Goal: Task Accomplishment & Management: Use online tool/utility

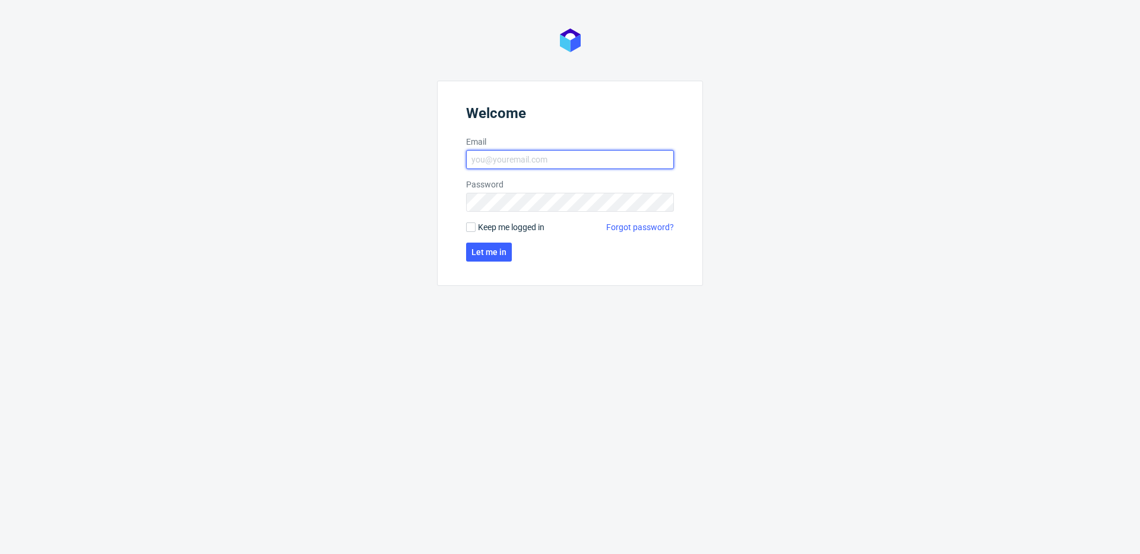
click at [512, 152] on input "Email" at bounding box center [570, 159] width 208 height 19
type input "[PERSON_NAME][EMAIL_ADDRESS][PERSON_NAME][DOMAIN_NAME]"
click at [496, 245] on button "Let me in" at bounding box center [489, 252] width 46 height 19
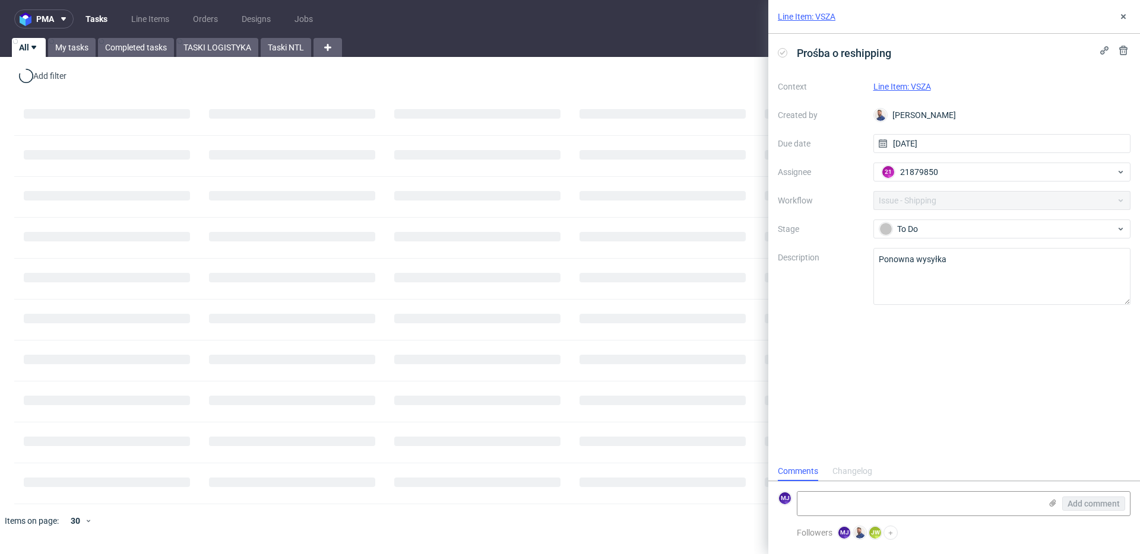
scroll to position [9, 0]
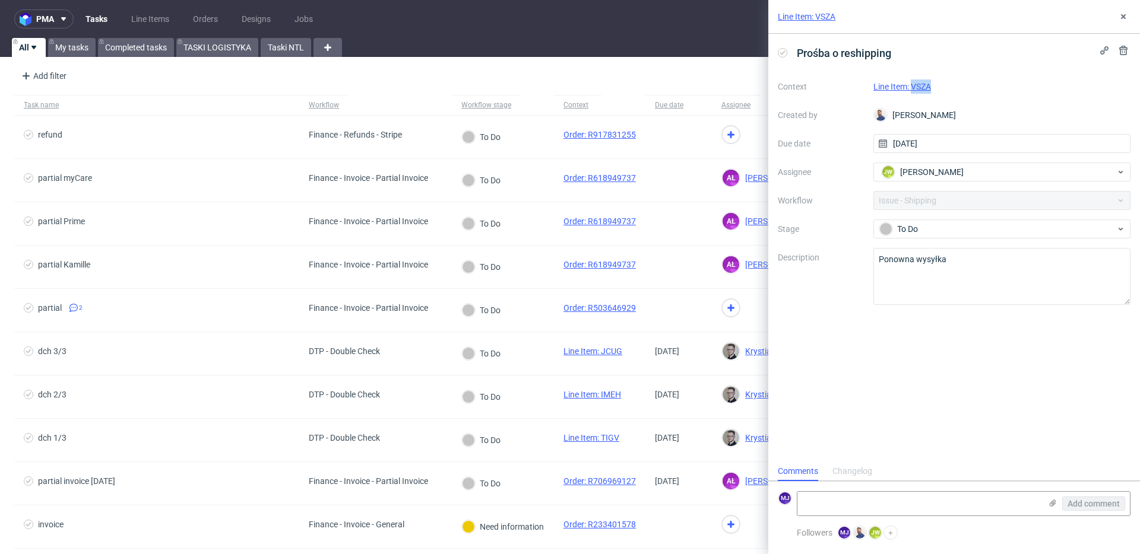
drag, startPoint x: 944, startPoint y: 89, endPoint x: 913, endPoint y: 90, distance: 30.9
click at [913, 90] on div "Line Item: VSZA" at bounding box center [1002, 87] width 258 height 14
copy link "VSZA"
click at [943, 83] on div "Line Item: VSZA" at bounding box center [1002, 87] width 258 height 14
drag, startPoint x: 932, startPoint y: 85, endPoint x: 911, endPoint y: 87, distance: 21.4
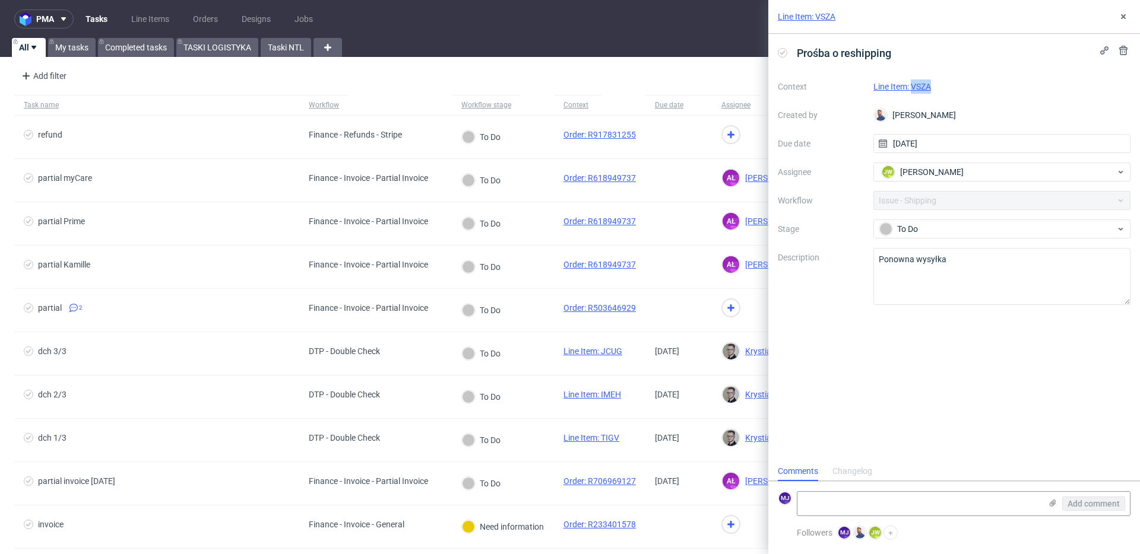
click at [911, 87] on div "Line Item: VSZA" at bounding box center [1002, 87] width 258 height 14
copy link "VSZA"
click at [924, 85] on link "Line Item: VSZA" at bounding box center [902, 86] width 58 height 9
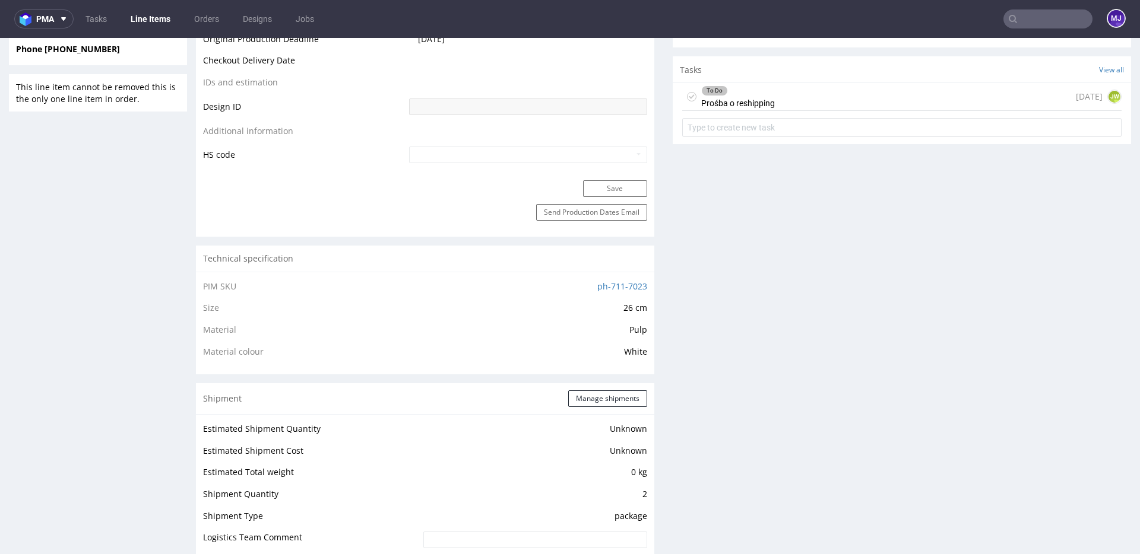
scroll to position [874, 0]
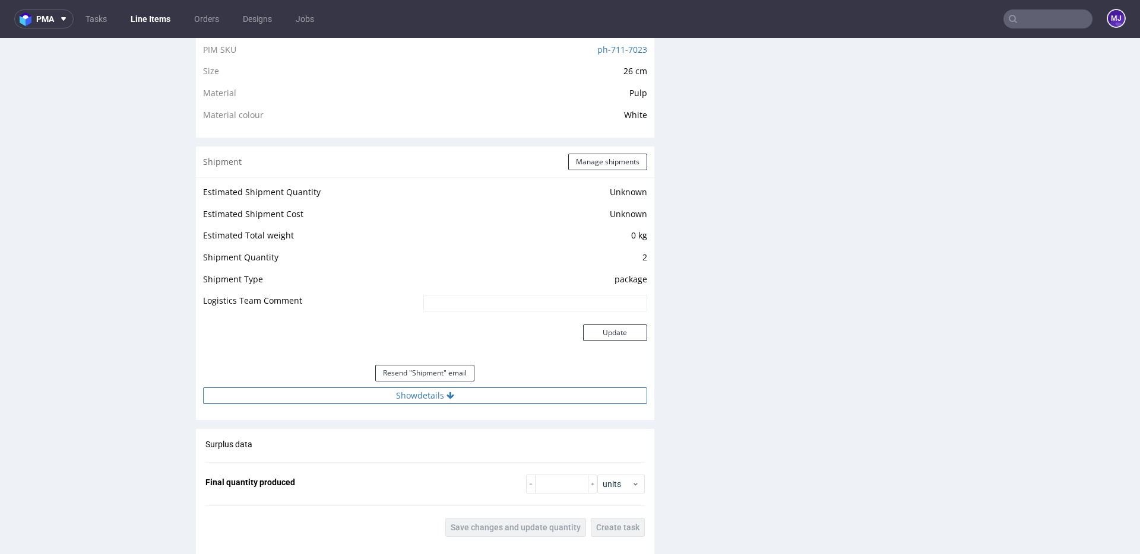
click at [397, 391] on button "Show details" at bounding box center [425, 396] width 444 height 17
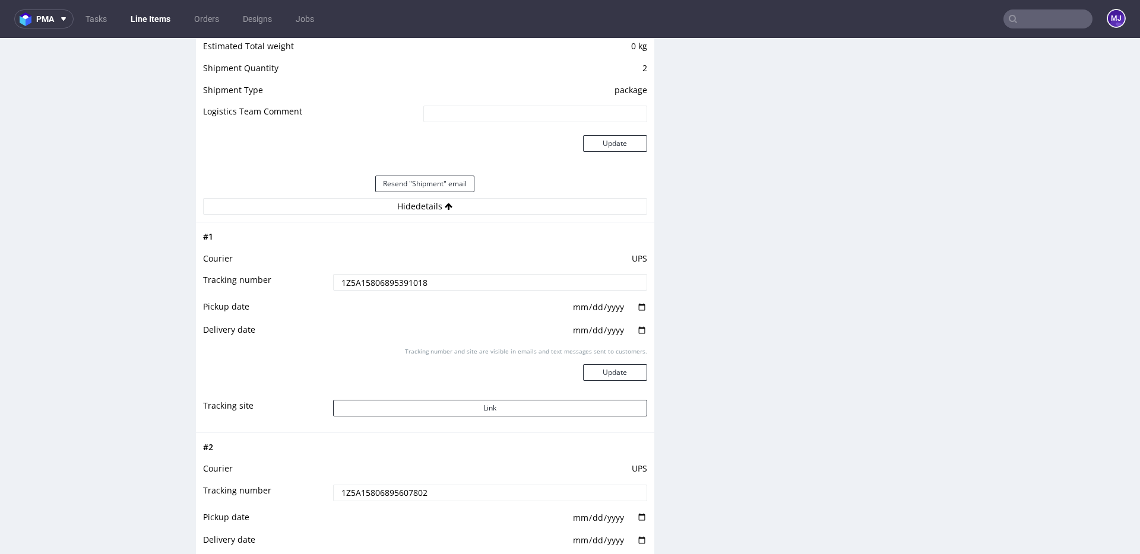
scroll to position [1064, 0]
click at [401, 412] on button "Link" at bounding box center [490, 407] width 314 height 17
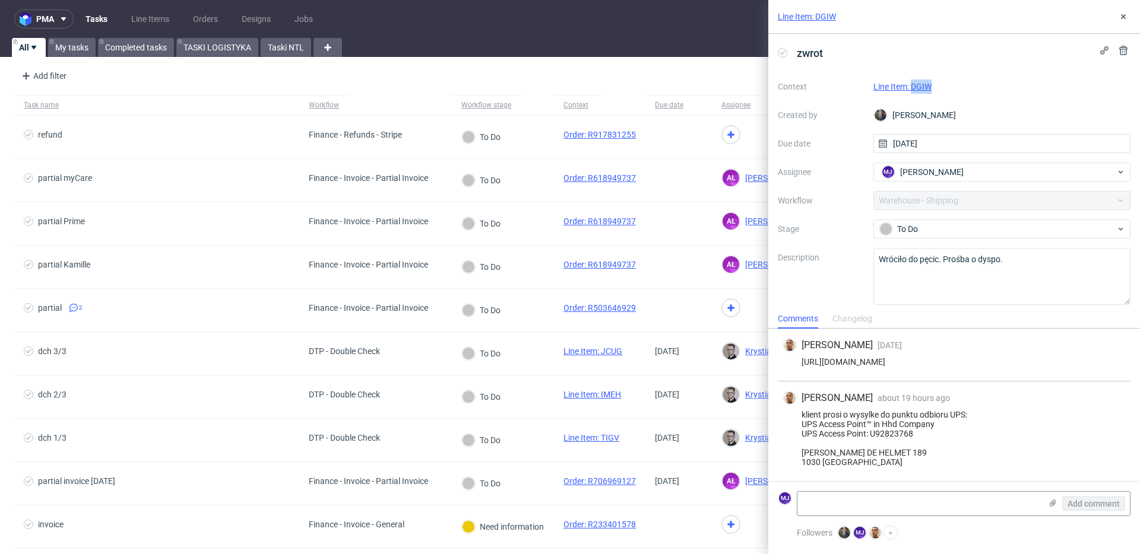
drag, startPoint x: 938, startPoint y: 91, endPoint x: 912, endPoint y: 91, distance: 26.1
click at [912, 91] on div "Line Item: DGIW" at bounding box center [1002, 87] width 258 height 14
copy link "DGIW"
click at [908, 435] on div "klient prosi o wysylke do punktu odbioru UPS: UPS Access Point™ in Hhd Company …" at bounding box center [953, 438] width 343 height 57
drag, startPoint x: 908, startPoint y: 435, endPoint x: 911, endPoint y: 458, distance: 23.3
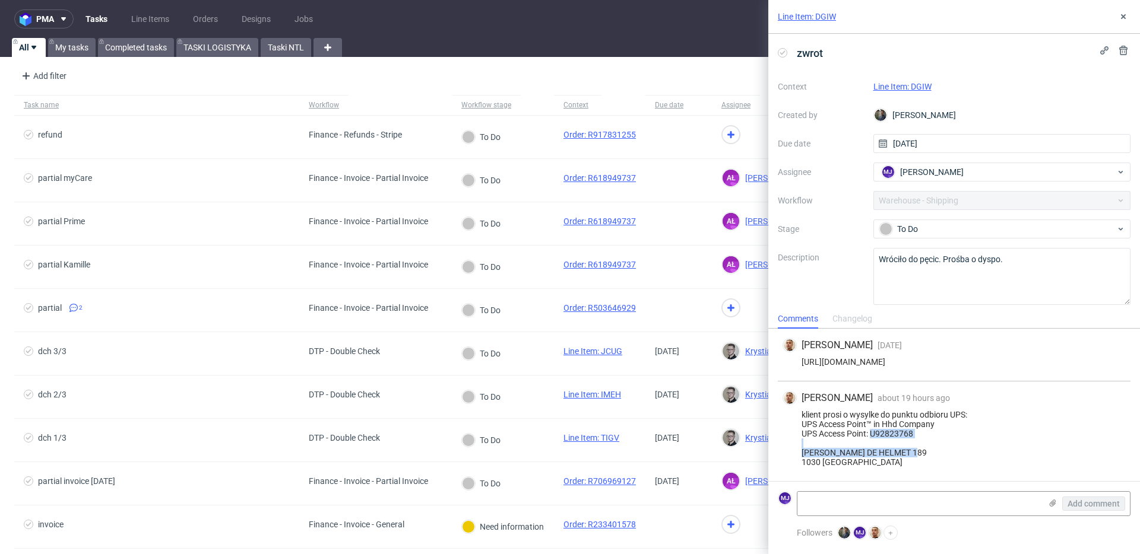
click at [911, 457] on div "klient prosi o wysylke do punktu odbioru UPS: UPS Access Point™ in Hhd Company …" at bounding box center [953, 438] width 343 height 57
click at [911, 458] on div "klient prosi o wysylke do punktu odbioru UPS: UPS Access Point™ in Hhd Company …" at bounding box center [953, 438] width 343 height 57
click at [943, 85] on div "Line Item: DGIW" at bounding box center [1002, 87] width 258 height 14
drag, startPoint x: 940, startPoint y: 85, endPoint x: 912, endPoint y: 85, distance: 27.9
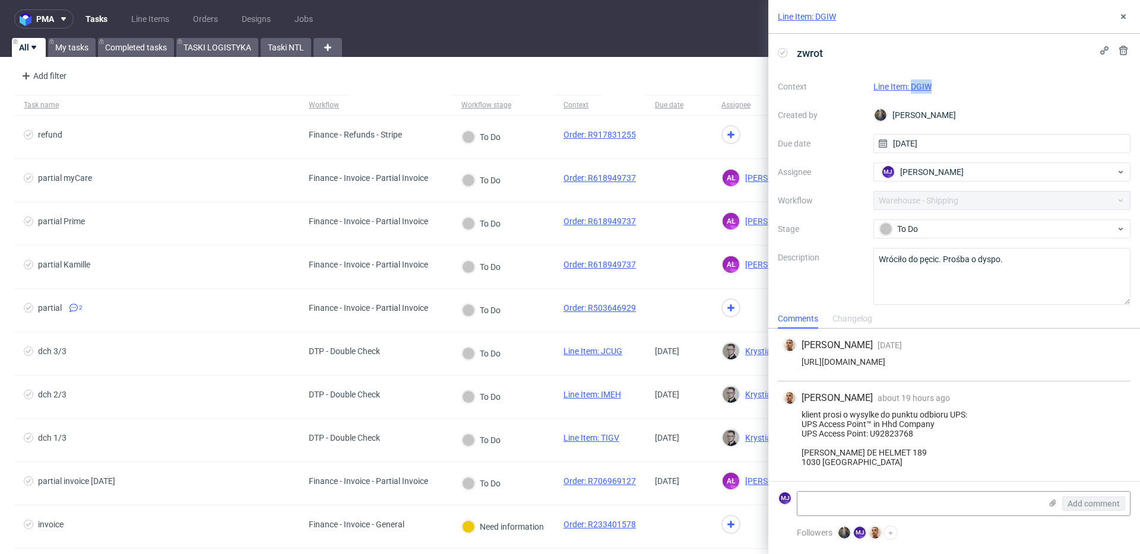
click at [912, 85] on div "Line Item: DGIW" at bounding box center [1002, 87] width 258 height 14
copy link "DGIW"
click at [916, 85] on link "Line Item: DGIW" at bounding box center [902, 86] width 58 height 9
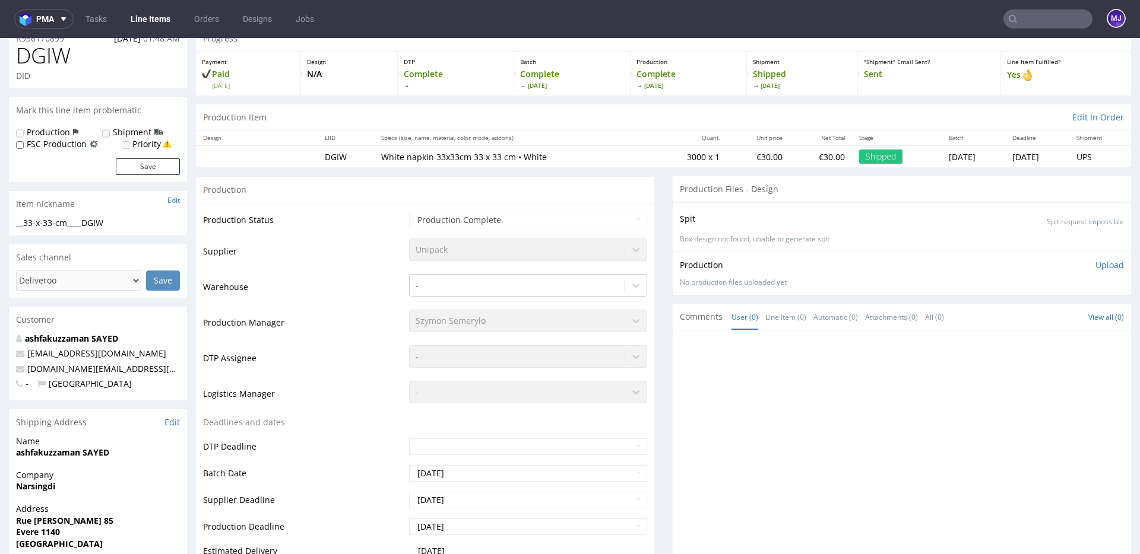
scroll to position [58, 0]
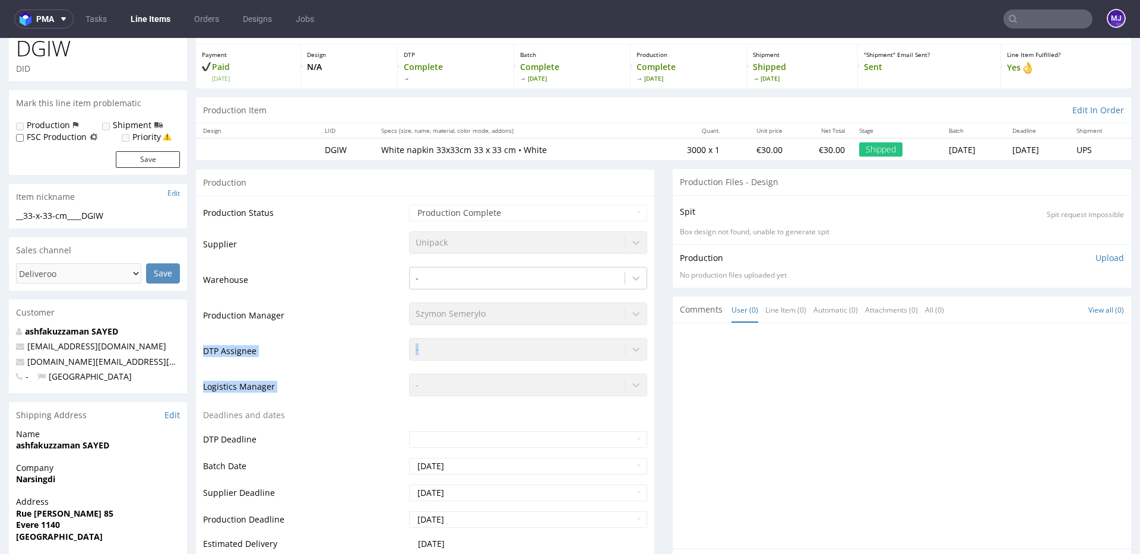
click at [445, 486] on tbody "Production Status Waiting for Artwork Waiting for Diecut Waiting for Mockup Wai…" at bounding box center [425, 458] width 444 height 509
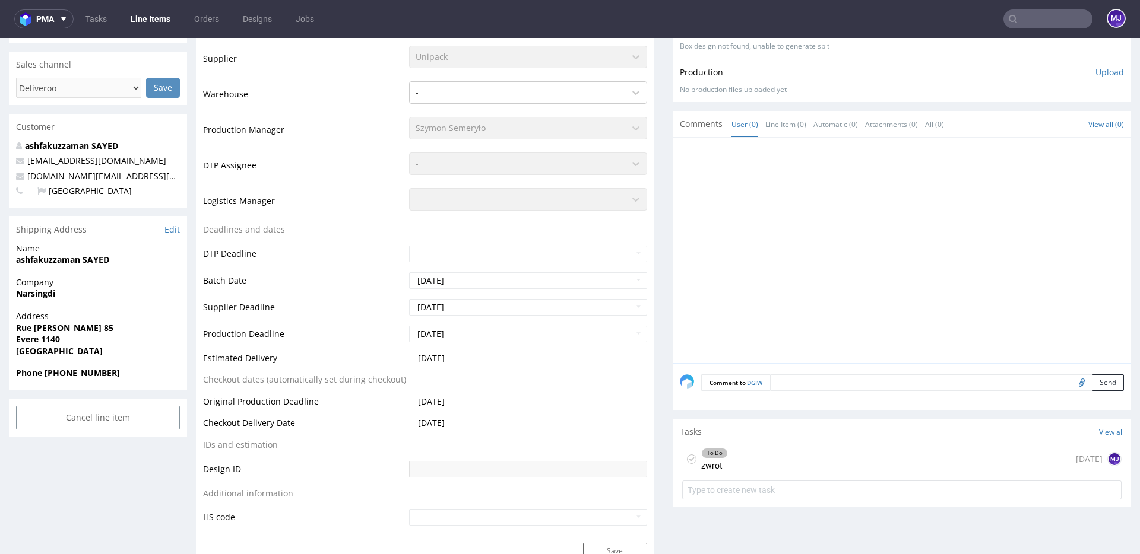
click at [372, 338] on td "Production Deadline" at bounding box center [304, 338] width 203 height 27
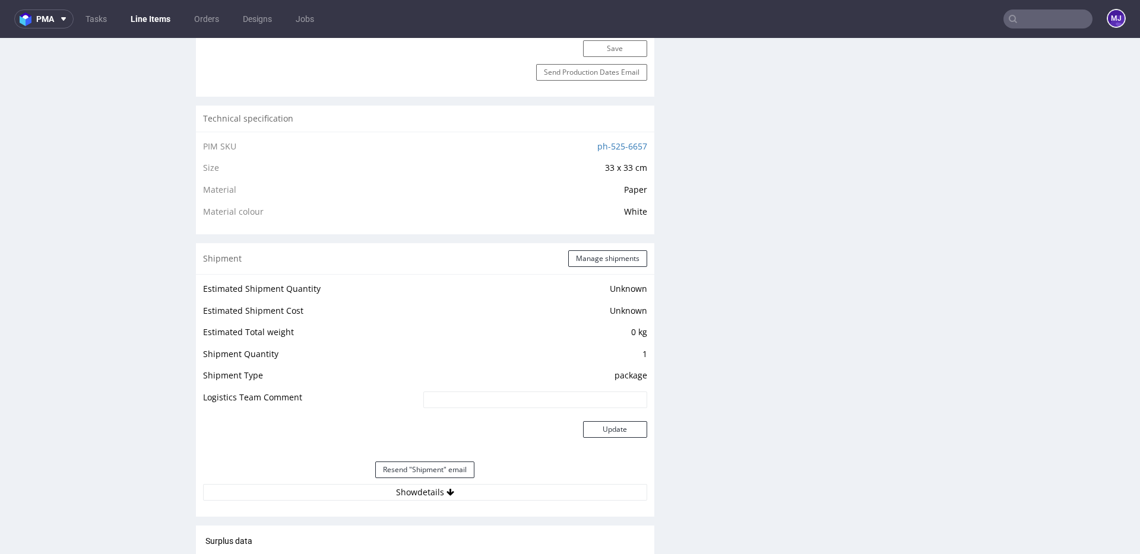
scroll to position [887, 0]
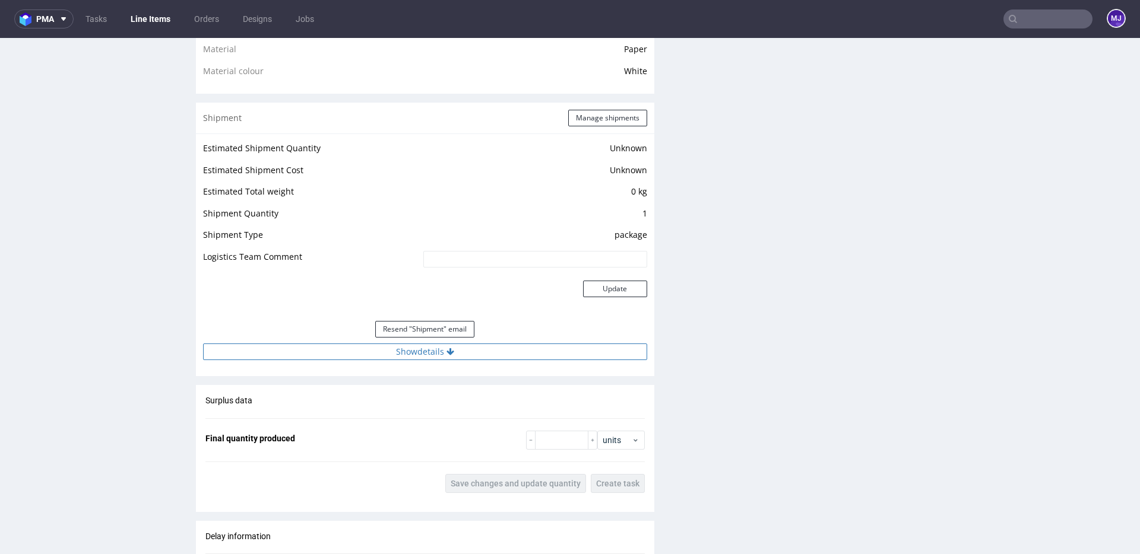
click at [398, 348] on button "Show details" at bounding box center [425, 352] width 444 height 17
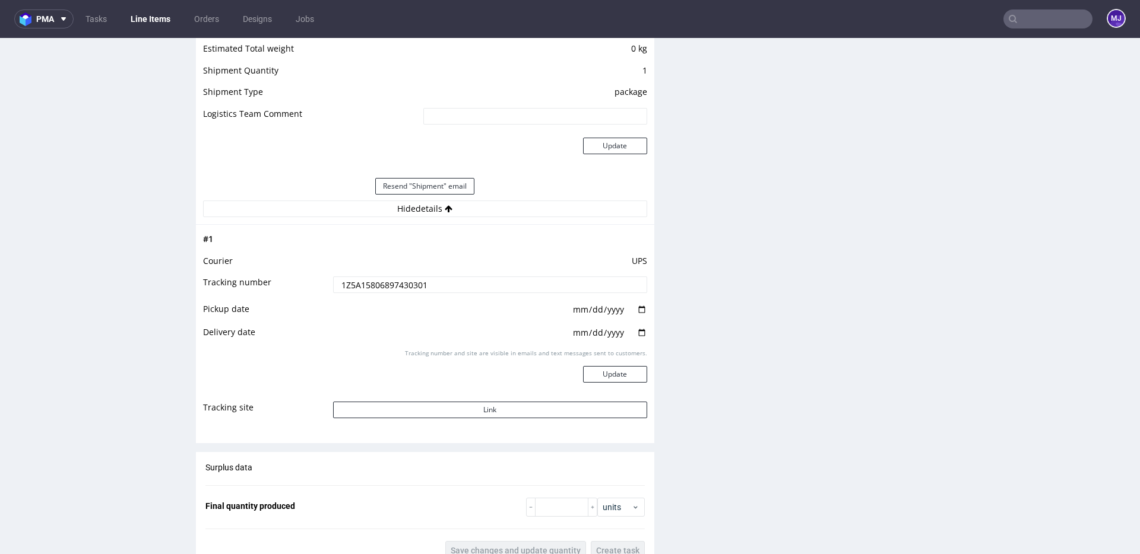
scroll to position [1116, 0]
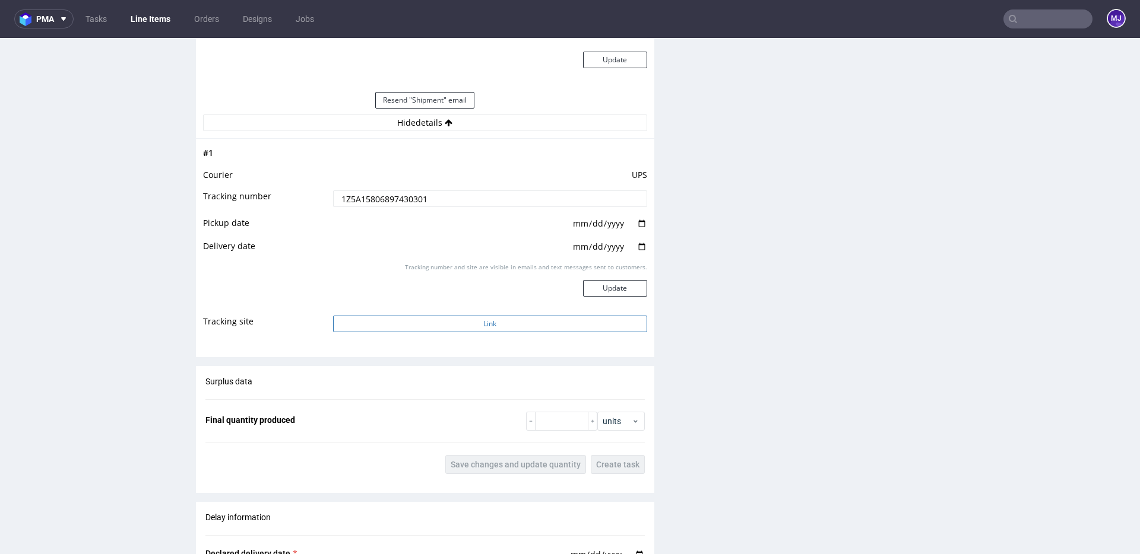
click at [439, 330] on button "Link" at bounding box center [490, 324] width 314 height 17
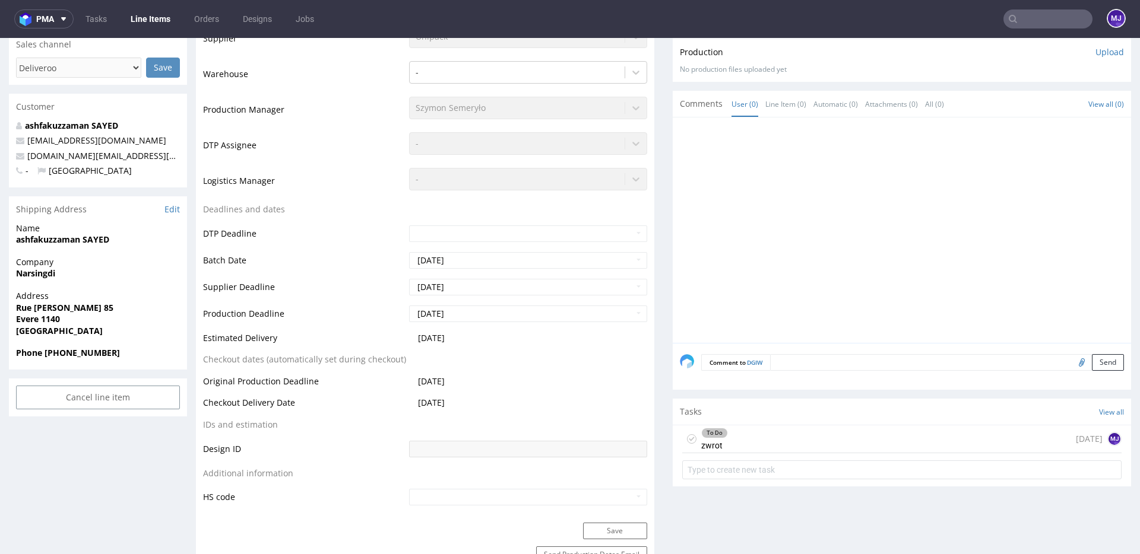
scroll to position [392, 0]
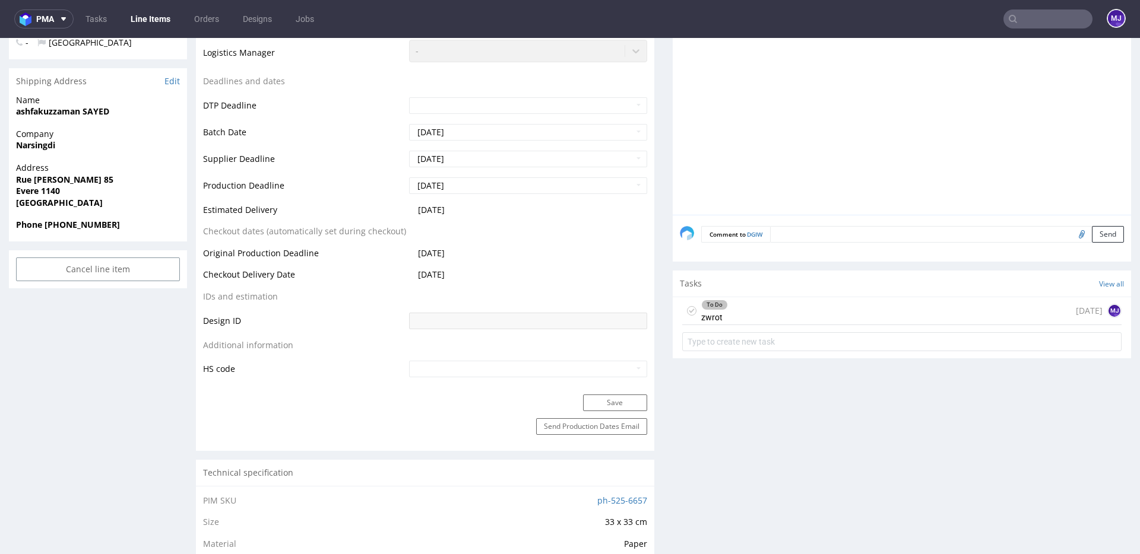
click at [746, 312] on div "To Do zwrot 13 days ago MJ" at bounding box center [901, 311] width 439 height 28
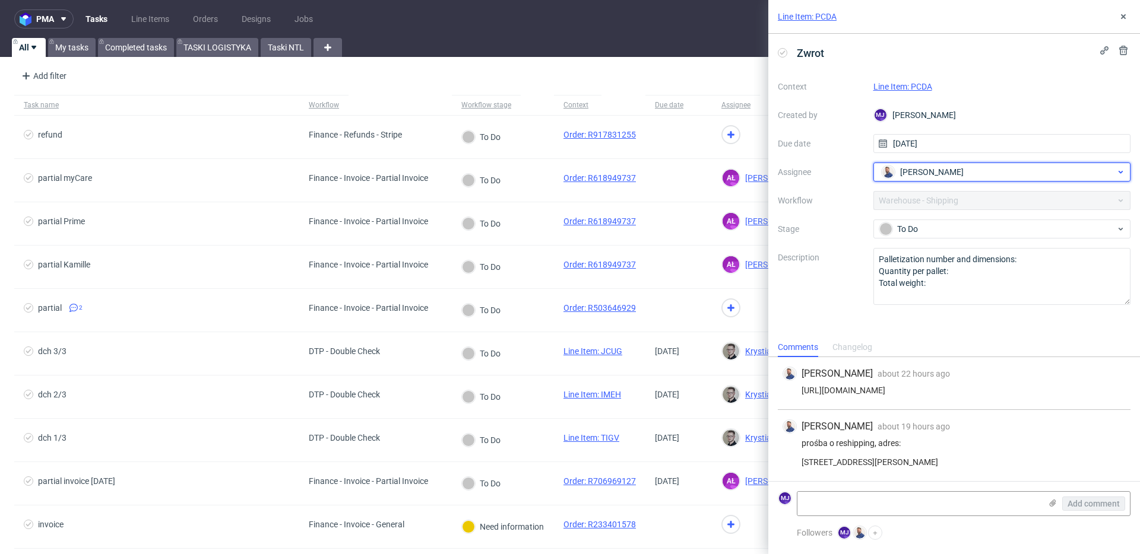
click at [937, 176] on span "[PERSON_NAME]" at bounding box center [932, 172] width 64 height 12
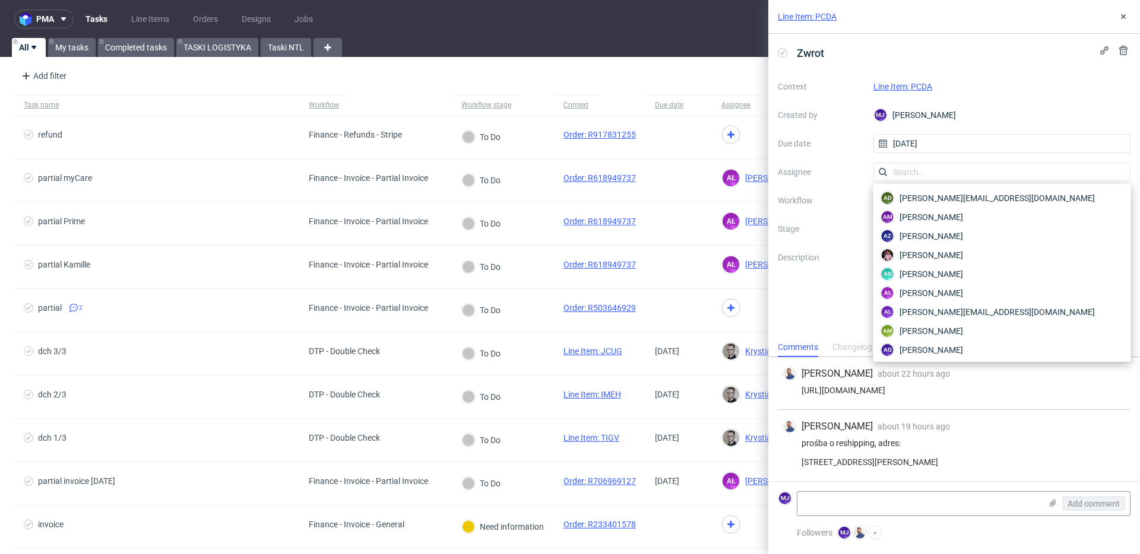
scroll to position [2204, 0]
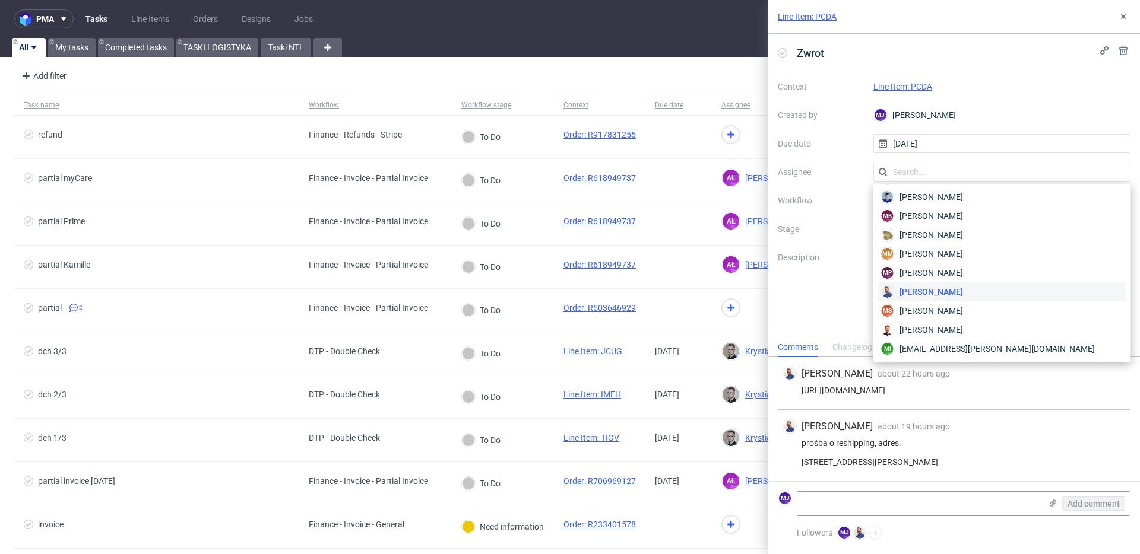
click at [846, 152] on div "Context Line Item: PCDA Created by MJ Maciej Jankowski Due date 29/08/2025 Assi…" at bounding box center [954, 191] width 353 height 228
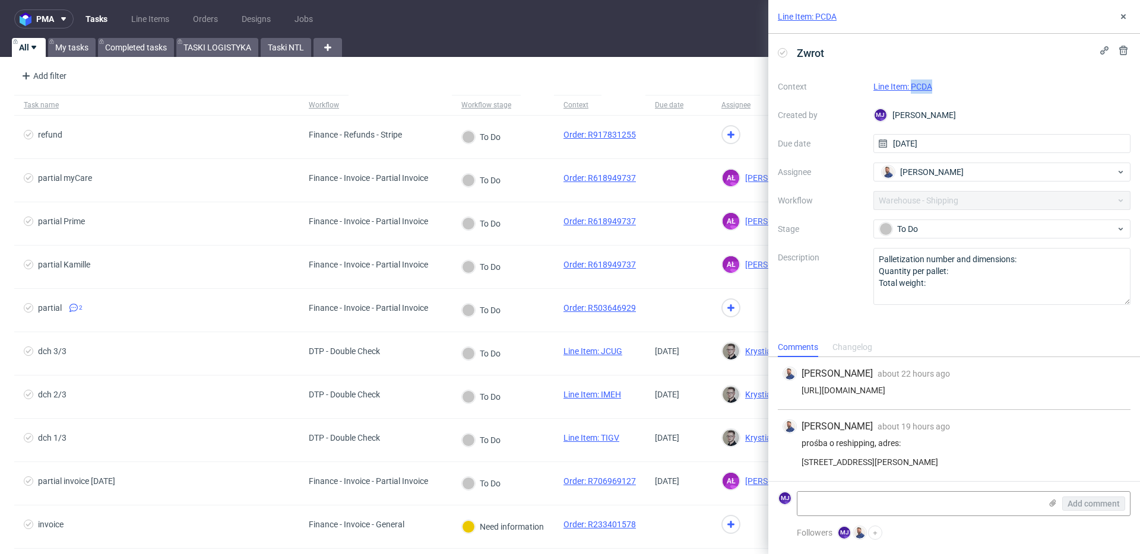
drag, startPoint x: 947, startPoint y: 87, endPoint x: 912, endPoint y: 86, distance: 35.0
click at [912, 86] on div "Line Item: PCDA" at bounding box center [1002, 87] width 258 height 14
copy link "PCDA"
click at [854, 440] on div "prośba o reshipping, adres: Rua Rebelo da Silva Nº 8, 1.º B, 2825-486 Costa da …" at bounding box center [953, 453] width 343 height 28
drag, startPoint x: 854, startPoint y: 440, endPoint x: 1064, endPoint y: 456, distance: 210.7
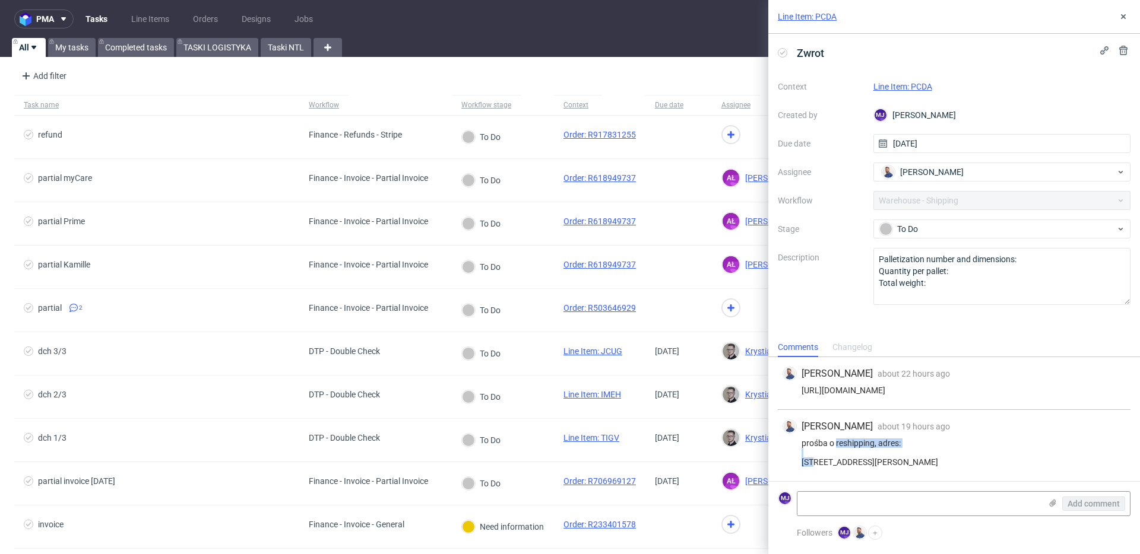
click at [1064, 456] on div "prośba o reshipping, adres: Rua Rebelo da Silva Nº 8, 1.º B, 2825-486 Costa da …" at bounding box center [953, 453] width 343 height 28
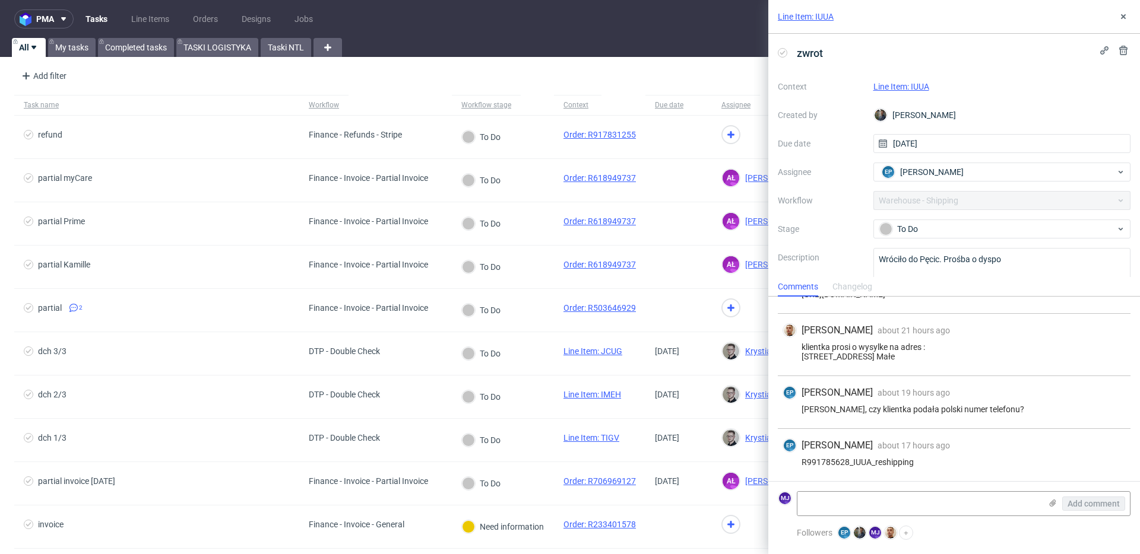
scroll to position [42, 0]
click at [843, 354] on div "klientka prosi o wysylke na adres : [STREET_ADDRESS] Małe" at bounding box center [953, 351] width 343 height 19
drag, startPoint x: 843, startPoint y: 354, endPoint x: 878, endPoint y: 354, distance: 35.0
click at [878, 354] on div "klientka prosi o wysylke na adres : [STREET_ADDRESS] Małe" at bounding box center [953, 351] width 343 height 19
click at [880, 360] on div "klientka prosi o wysylke na adres : [STREET_ADDRESS][PERSON_NAME] Małe" at bounding box center [953, 351] width 343 height 19
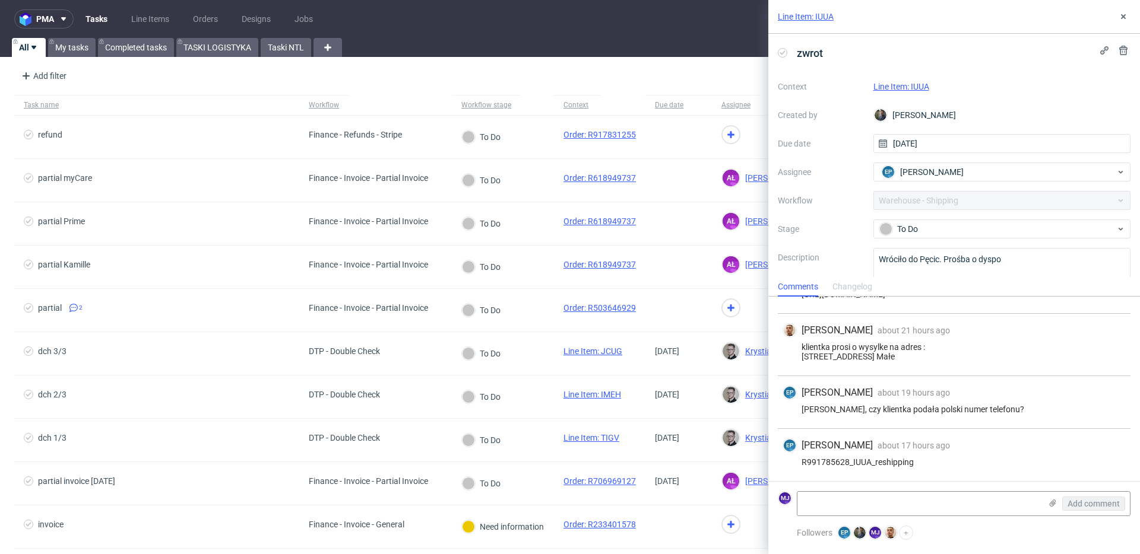
scroll to position [45, 0]
click at [892, 459] on div "R991785628_IUUA_reshipping" at bounding box center [953, 462] width 343 height 9
click at [930, 461] on div "R991785628_IUUA_reshipping" at bounding box center [953, 462] width 343 height 9
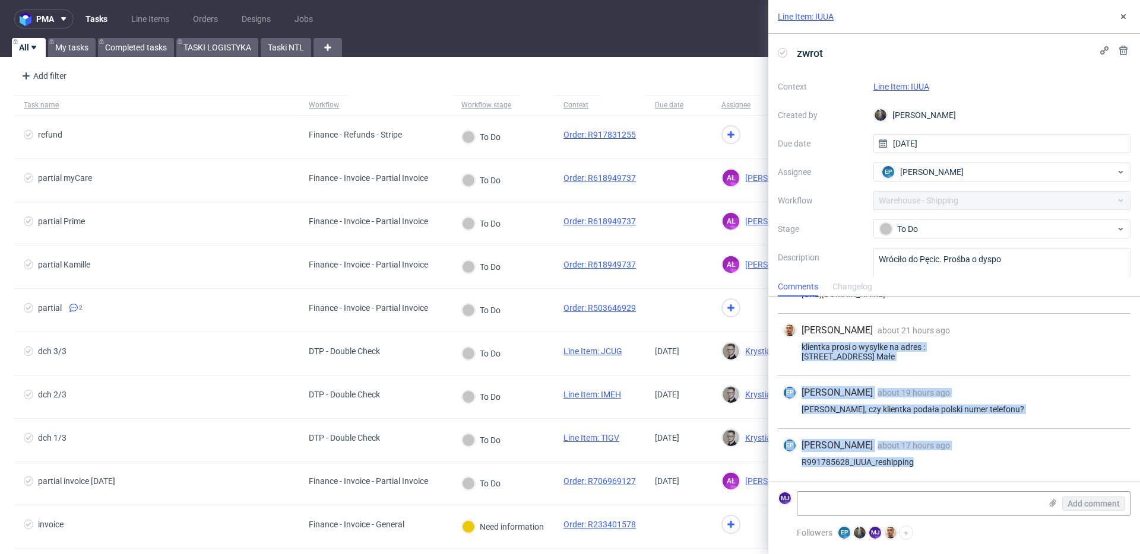
drag, startPoint x: 928, startPoint y: 460, endPoint x: 931, endPoint y: 331, distance: 129.4
click at [931, 331] on div "Bartłomiej Leśniczuk 30 days ago 4th Aug 2025, 15:06 https://app-eu1.hubspot.co…" at bounding box center [954, 371] width 372 height 220
click at [931, 331] on div "Bartłomiej Leśniczuk about 21 hours ago 2nd Sep 2025, 12:35 klientka prosi o wy…" at bounding box center [954, 345] width 353 height 62
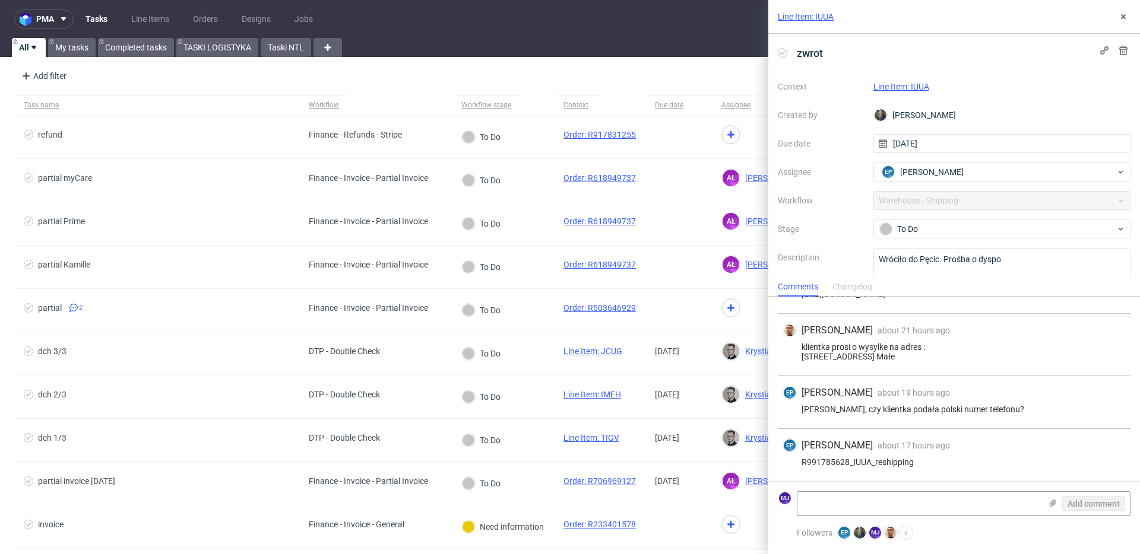
click at [819, 412] on div "Bartek, czy klientka podała polski numer telefonu?" at bounding box center [953, 409] width 343 height 9
drag, startPoint x: 819, startPoint y: 412, endPoint x: 1018, endPoint y: 406, distance: 198.9
click at [1018, 406] on div "Bartek, czy klientka podała polski numer telefonu?" at bounding box center [953, 409] width 343 height 9
click at [909, 88] on link "Line Item: IUUA" at bounding box center [901, 86] width 56 height 9
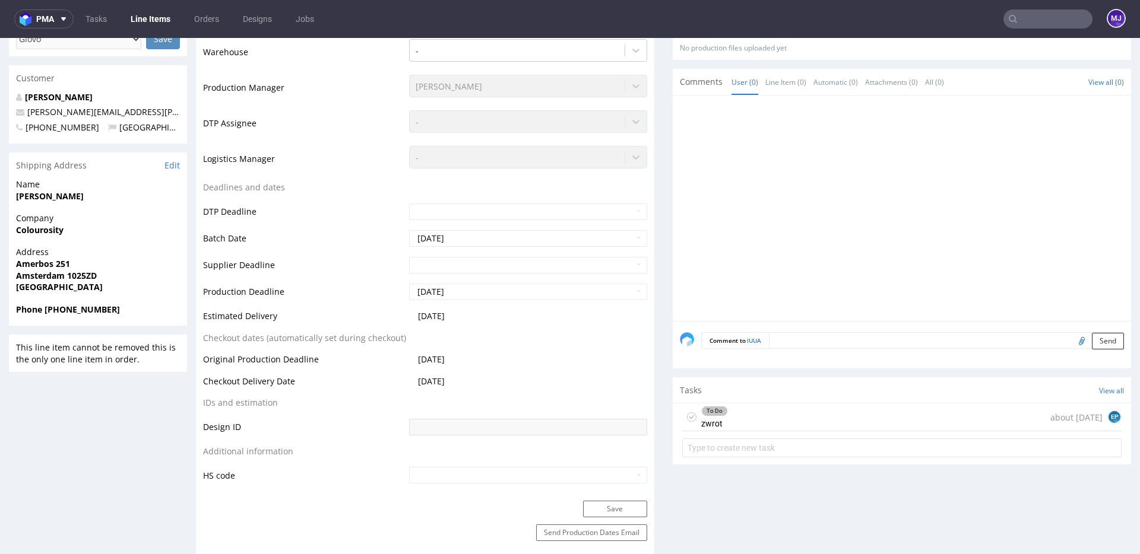
scroll to position [386, 0]
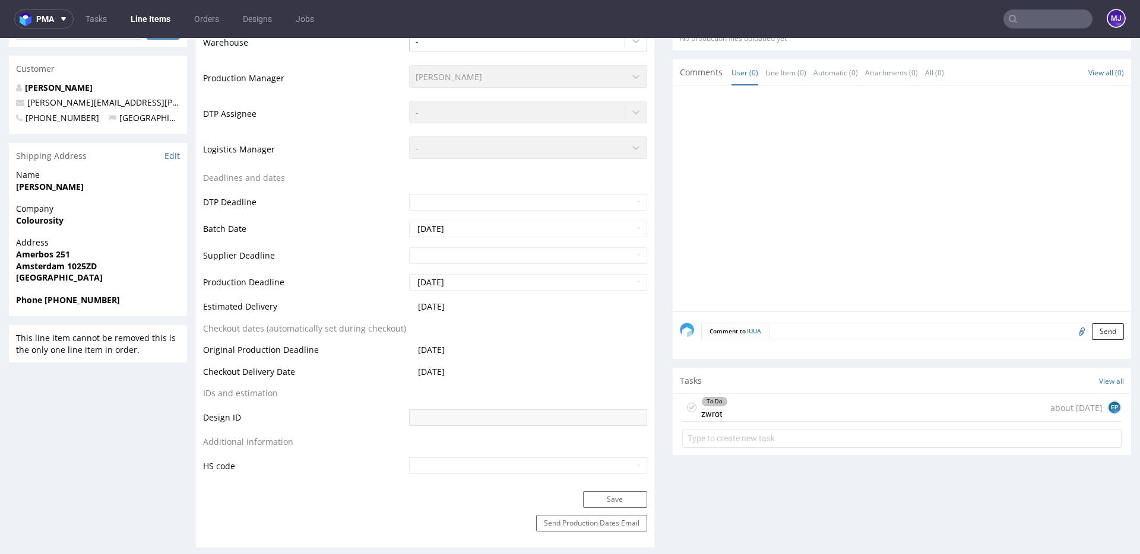
click at [781, 394] on div "To Do zwrot about [DATE] EP" at bounding box center [901, 408] width 439 height 28
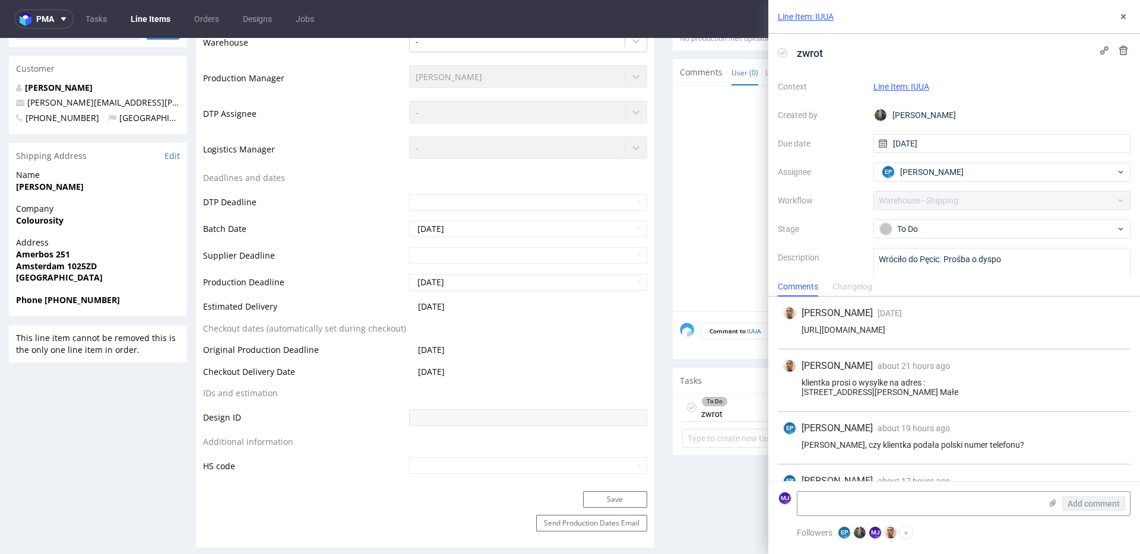
scroll to position [45, 0]
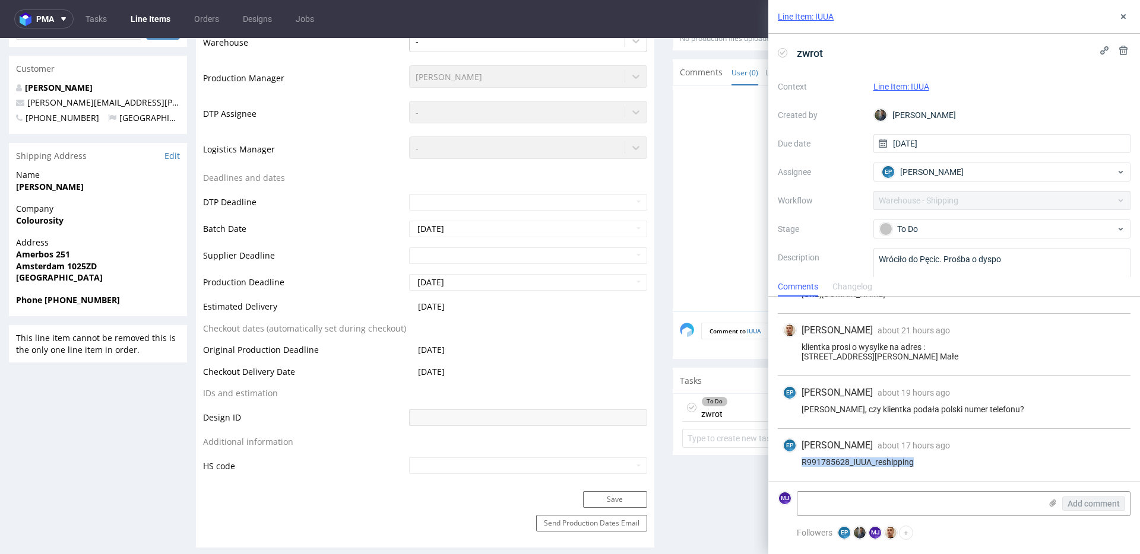
drag, startPoint x: 917, startPoint y: 463, endPoint x: 796, endPoint y: 461, distance: 121.1
click at [796, 461] on div "R991785628_IUUA_reshipping" at bounding box center [953, 462] width 343 height 9
copy div "R991785628_IUUA_reshipping"
click at [835, 462] on div "R991785628_IUUA_reshipping" at bounding box center [953, 462] width 343 height 9
drag, startPoint x: 835, startPoint y: 462, endPoint x: 881, endPoint y: 462, distance: 46.3
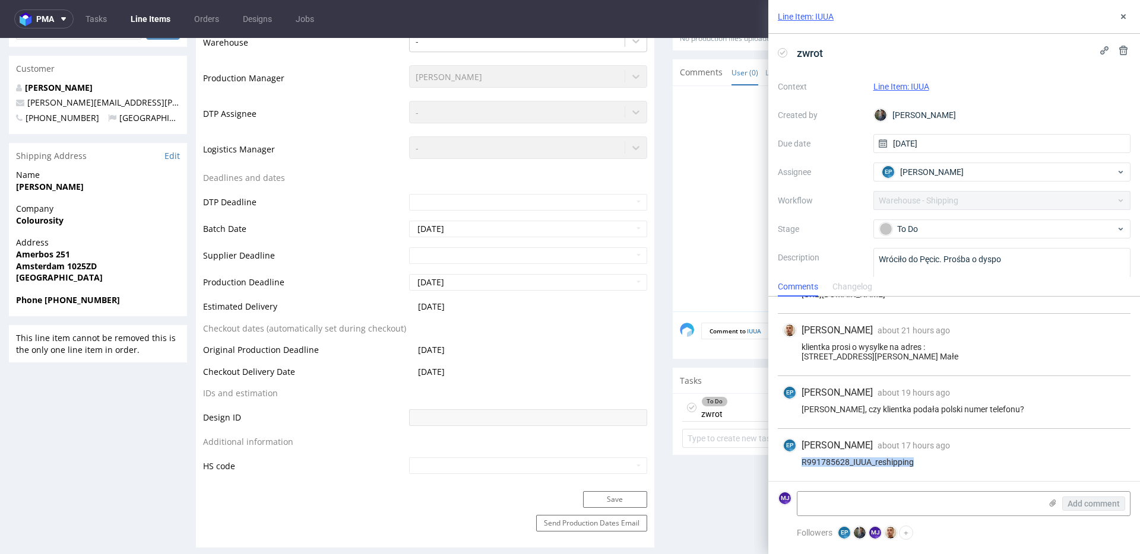
click at [881, 462] on div "R991785628_IUUA_reshipping" at bounding box center [953, 462] width 343 height 9
click at [1121, 20] on icon at bounding box center [1122, 16] width 9 height 9
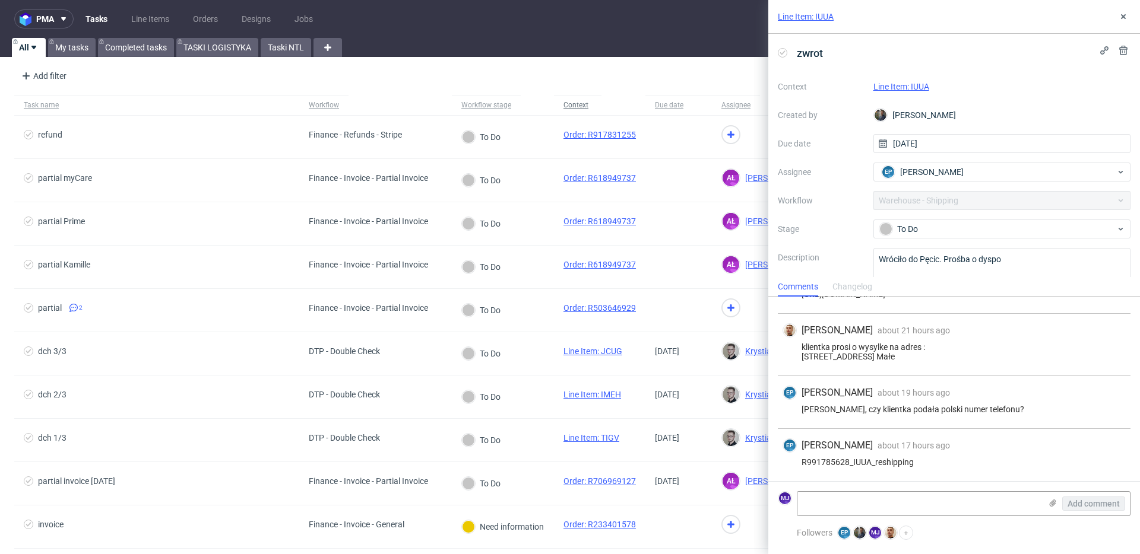
scroll to position [45, 0]
click at [815, 410] on div "[PERSON_NAME], czy klientka podała polski numer telefonu?" at bounding box center [953, 409] width 343 height 9
drag, startPoint x: 815, startPoint y: 410, endPoint x: 980, endPoint y: 396, distance: 165.6
click at [980, 397] on div "EP Ewa Prus about 19 hours ago 2nd Sep 2025, 14:54 Bartek, czy klientka podała …" at bounding box center [954, 402] width 353 height 53
click at [991, 410] on div "Bartek, czy klientka podała polski numer telefonu?" at bounding box center [953, 409] width 343 height 9
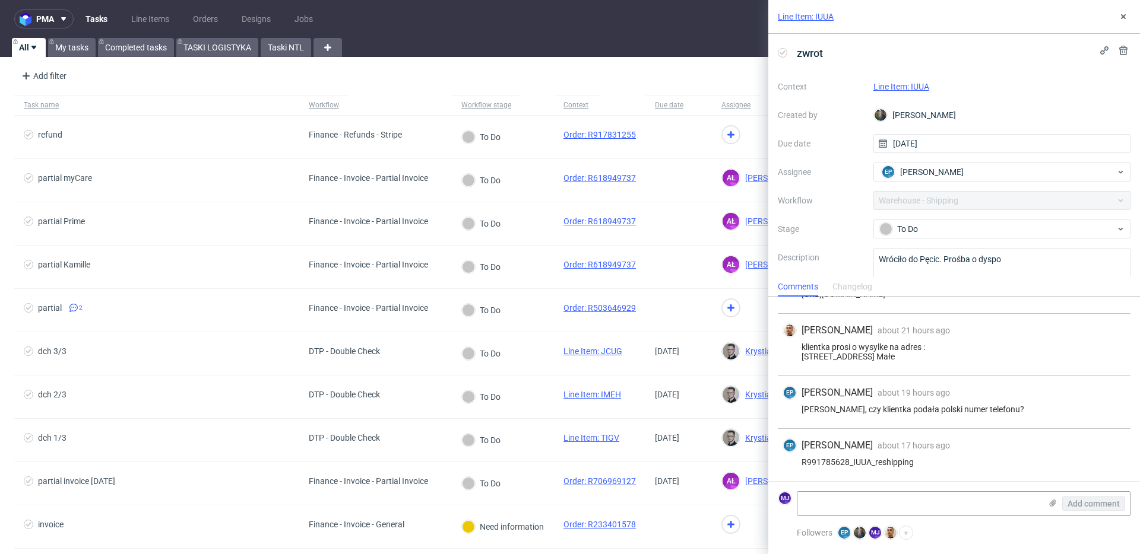
scroll to position [28, 0]
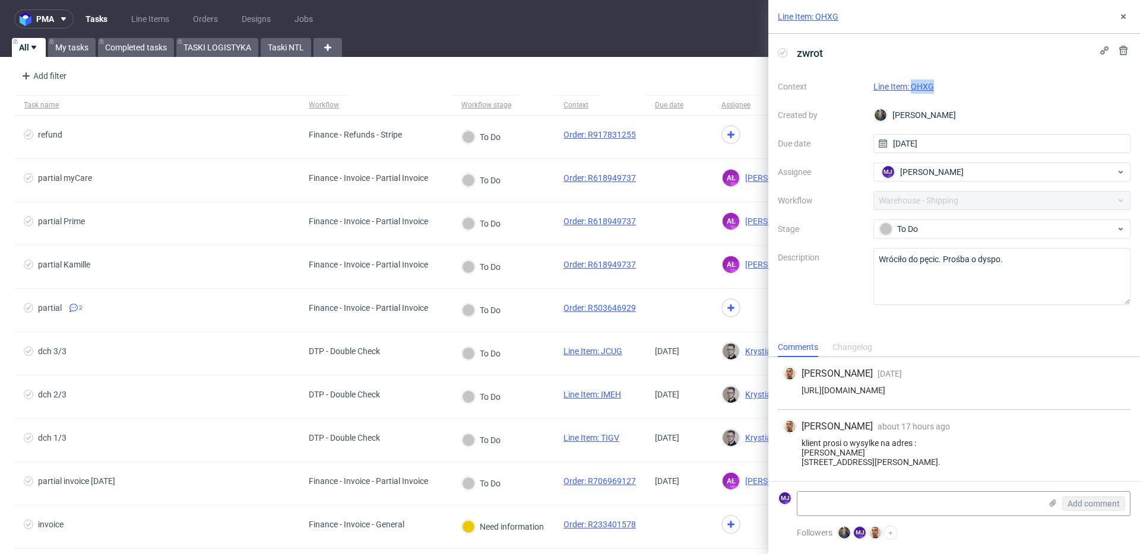
drag, startPoint x: 949, startPoint y: 88, endPoint x: 910, endPoint y: 88, distance: 38.6
click at [910, 88] on div "Line Item: QHXG" at bounding box center [1002, 87] width 258 height 14
copy link "QHXG"
click at [898, 82] on link "Line Item: QHXG" at bounding box center [903, 86] width 61 height 9
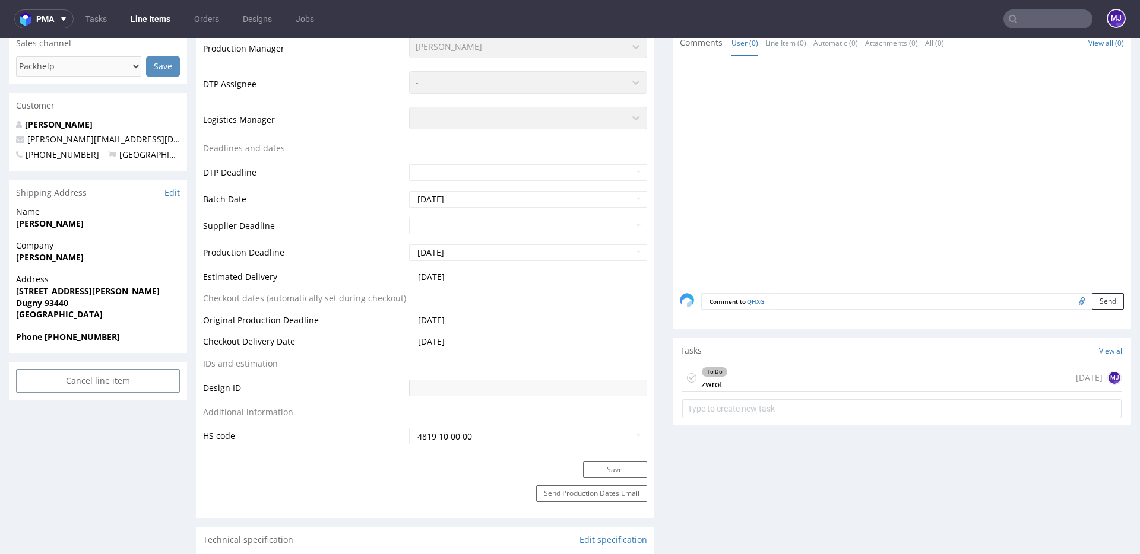
scroll to position [430, 0]
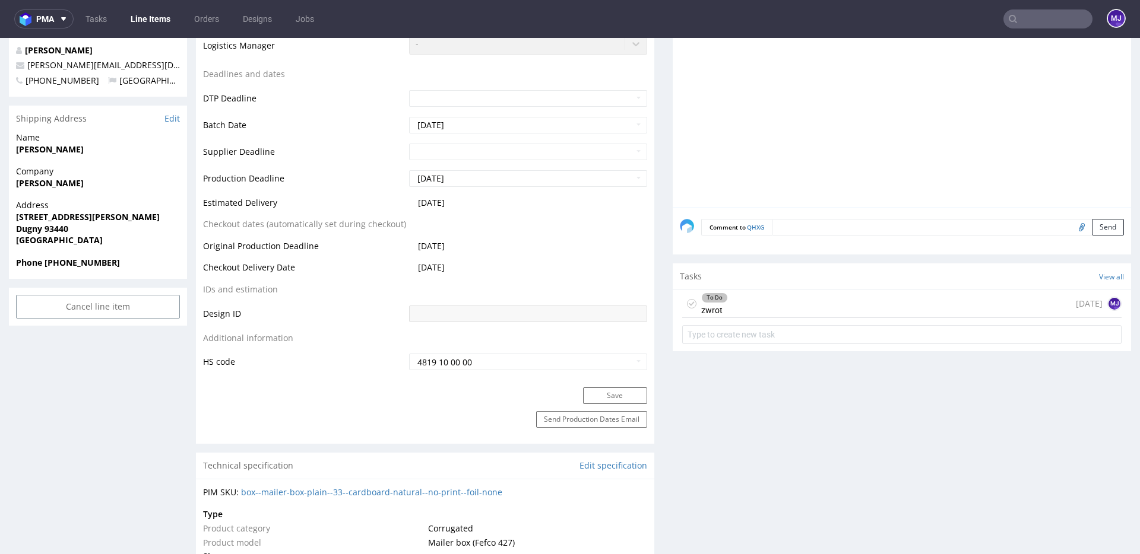
click at [743, 302] on div "To Do zwrot 13 days ago MJ" at bounding box center [901, 304] width 439 height 28
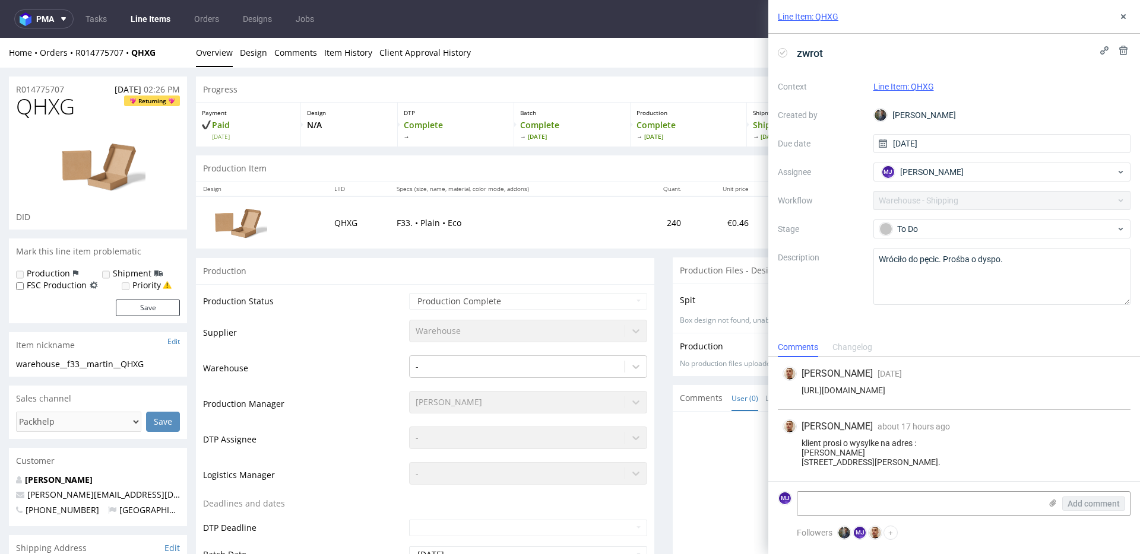
click at [889, 85] on link "Line Item: QHXG" at bounding box center [903, 86] width 61 height 9
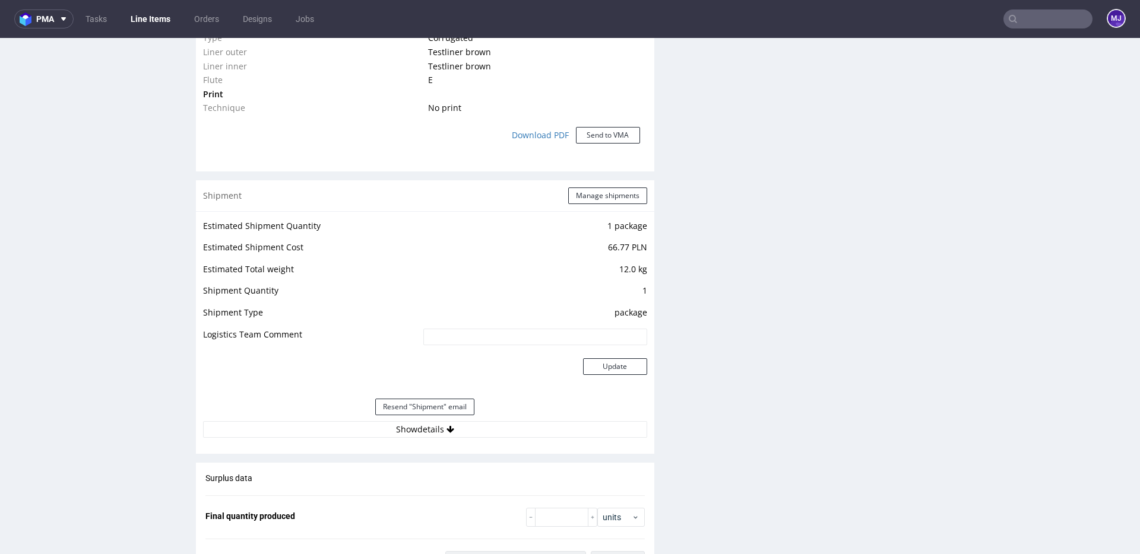
scroll to position [1015, 0]
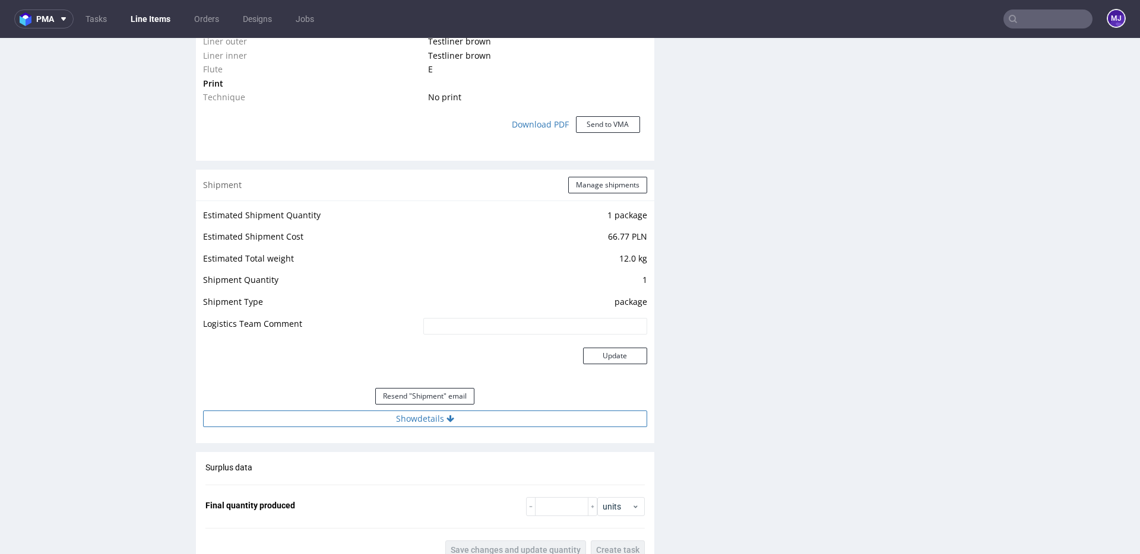
click at [433, 414] on button "Show details" at bounding box center [425, 419] width 444 height 17
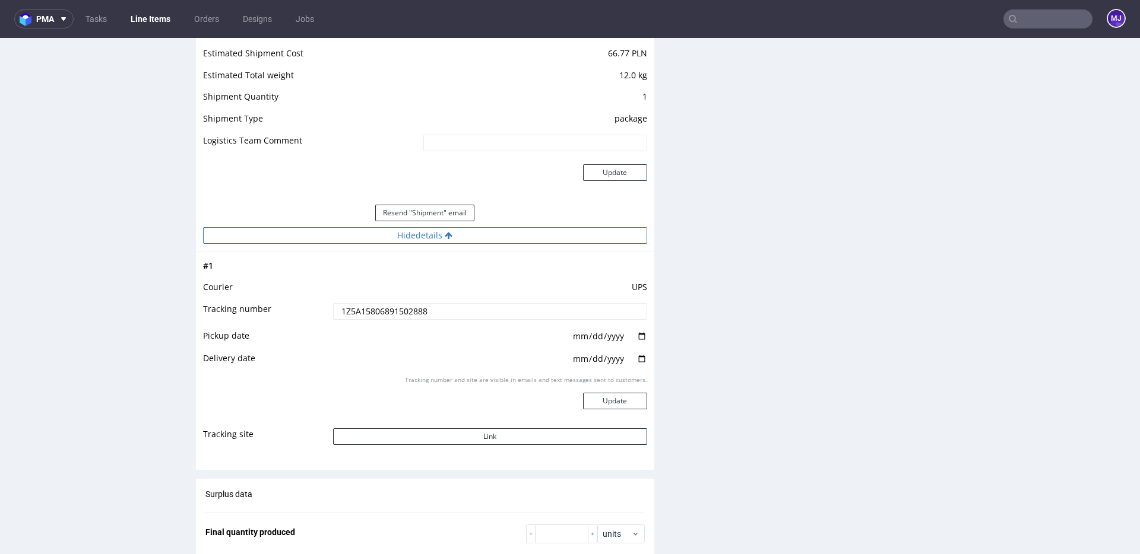
scroll to position [1199, 0]
click at [454, 433] on button "Link" at bounding box center [490, 436] width 314 height 17
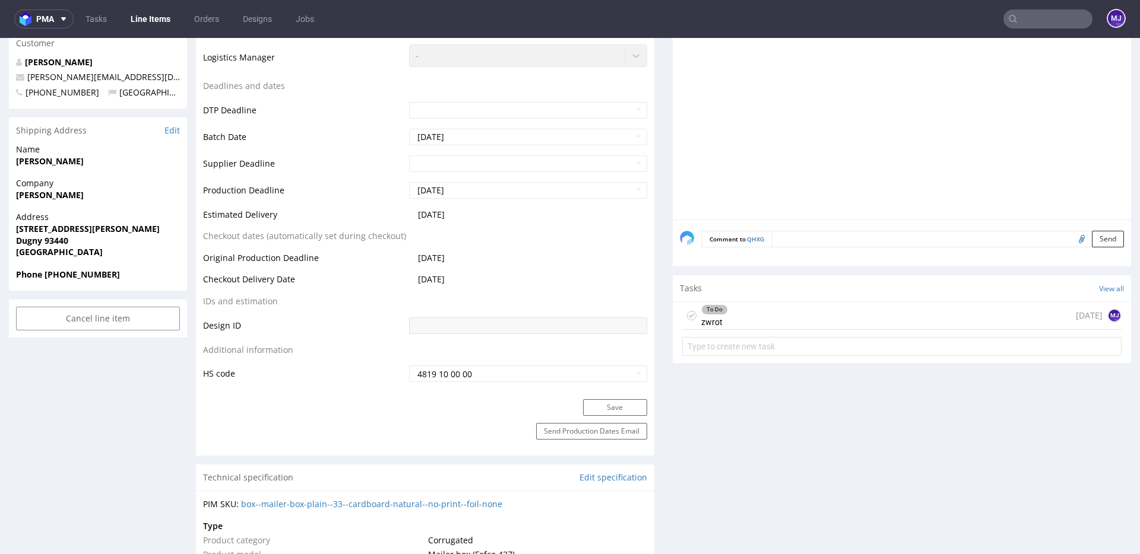
scroll to position [404, 0]
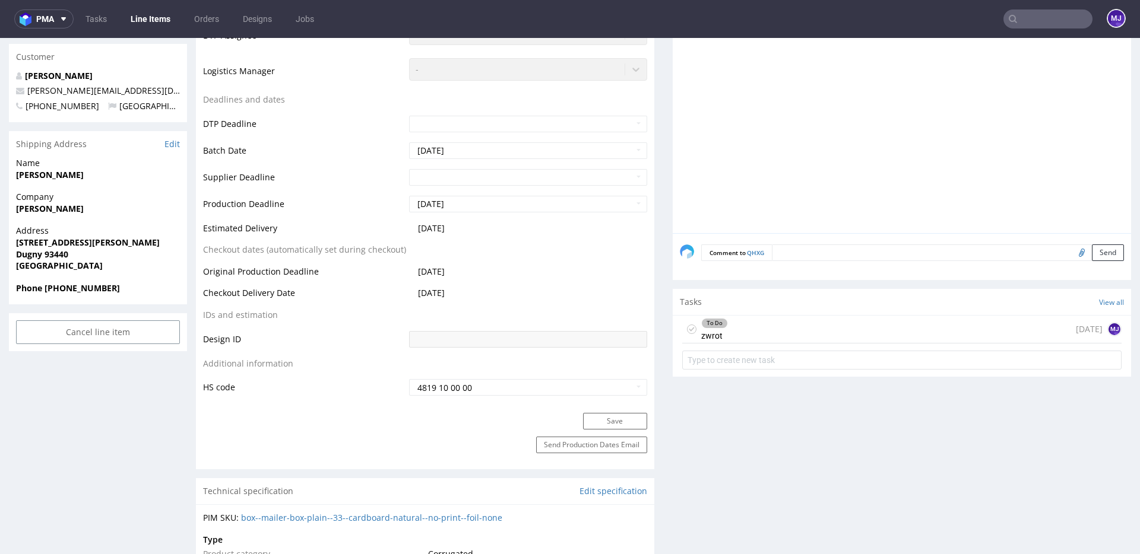
click at [784, 325] on div "To Do zwrot 13 days ago MJ" at bounding box center [901, 330] width 439 height 28
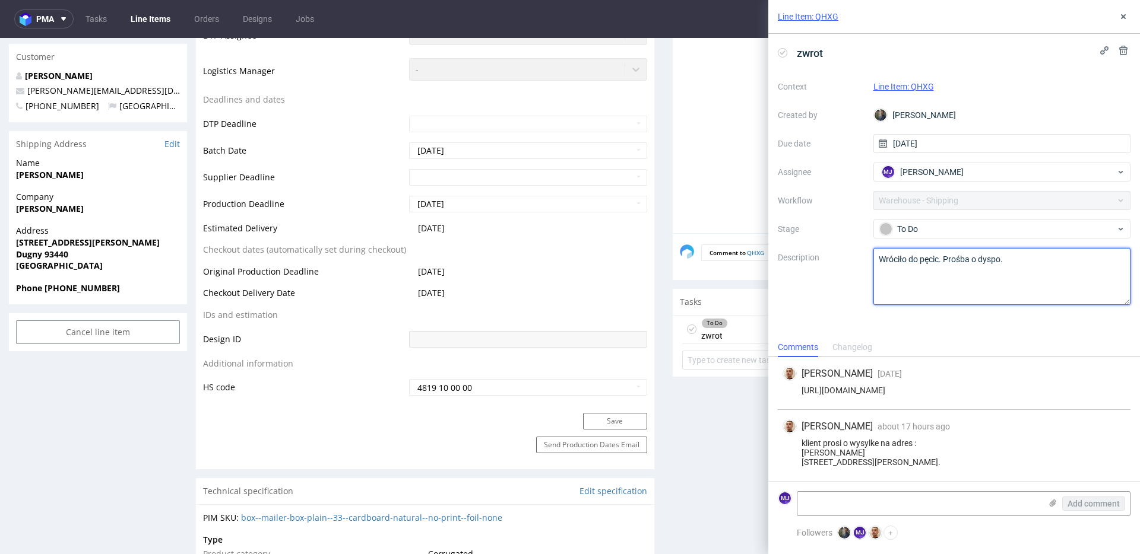
click at [898, 259] on textarea "Wróciło do pęcic. Prośba o dyspo." at bounding box center [1002, 276] width 258 height 57
drag, startPoint x: 898, startPoint y: 259, endPoint x: 1057, endPoint y: 259, distance: 159.1
click at [1057, 259] on textarea "Wróciło do pęcic. Prośba o dyspo." at bounding box center [1002, 276] width 258 height 57
click at [1055, 264] on textarea "Wróciło do pęcic. Prośba o dyspo." at bounding box center [1002, 276] width 258 height 57
click at [1019, 50] on div "zwrot" at bounding box center [954, 53] width 353 height 20
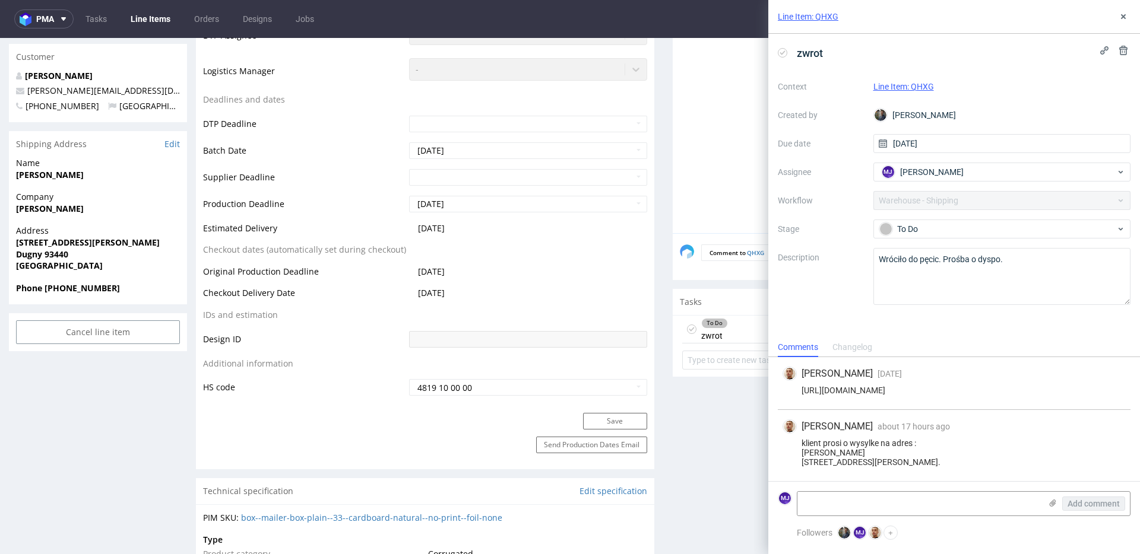
click at [1021, 48] on div "zwrot" at bounding box center [954, 53] width 353 height 20
click at [1120, 18] on icon at bounding box center [1122, 16] width 9 height 9
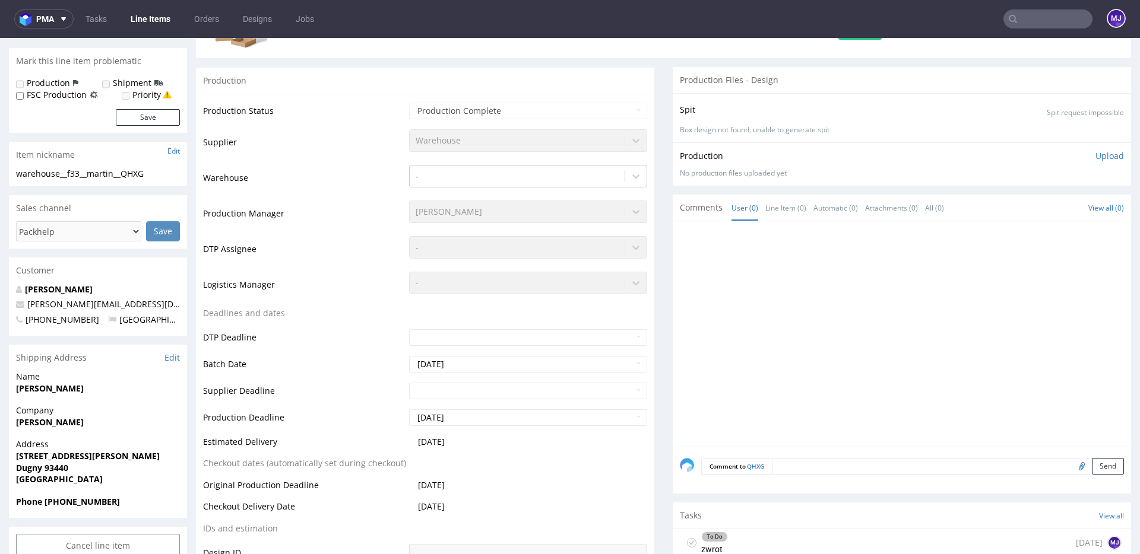
scroll to position [201, 0]
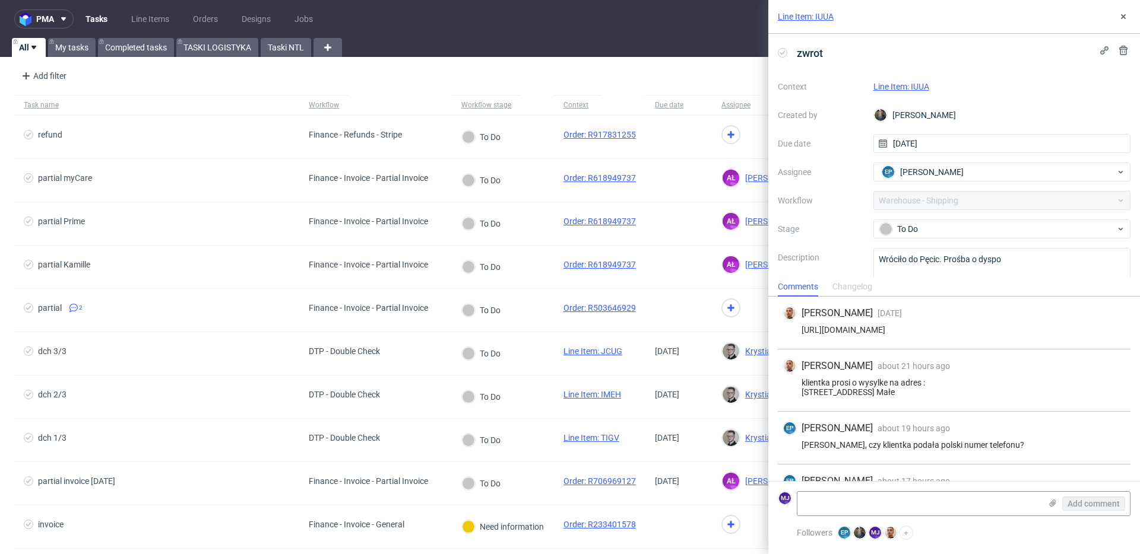
scroll to position [45, 0]
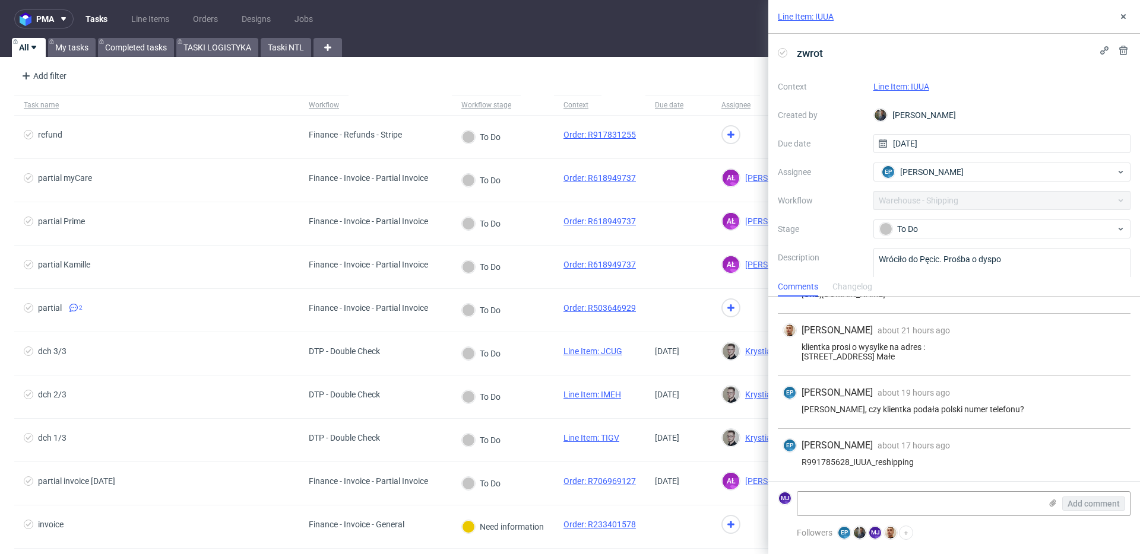
click at [878, 403] on div "EP Ewa Prus about 19 hours ago 2nd Sep 2025, 14:54 Bartek, czy klientka podała …" at bounding box center [954, 402] width 353 height 53
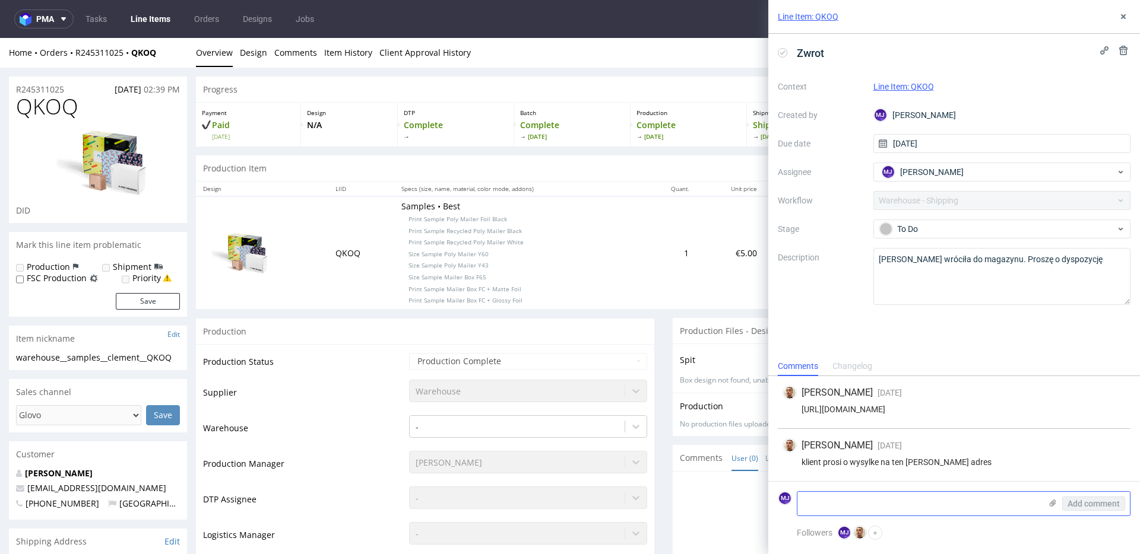
click at [843, 504] on textarea at bounding box center [918, 504] width 243 height 24
paste textarea "1Z5A15806892112164"
type textarea "tracking: 1Z5A15806892112164"
click at [1075, 502] on span "Add comment" at bounding box center [1093, 504] width 52 height 8
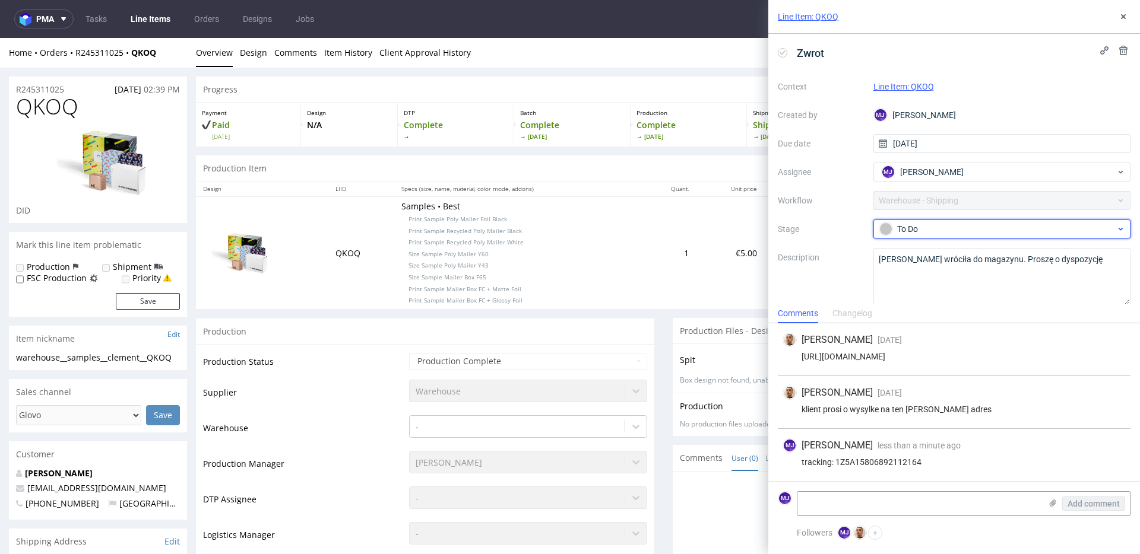
click at [967, 227] on div "To Do" at bounding box center [997, 229] width 236 height 13
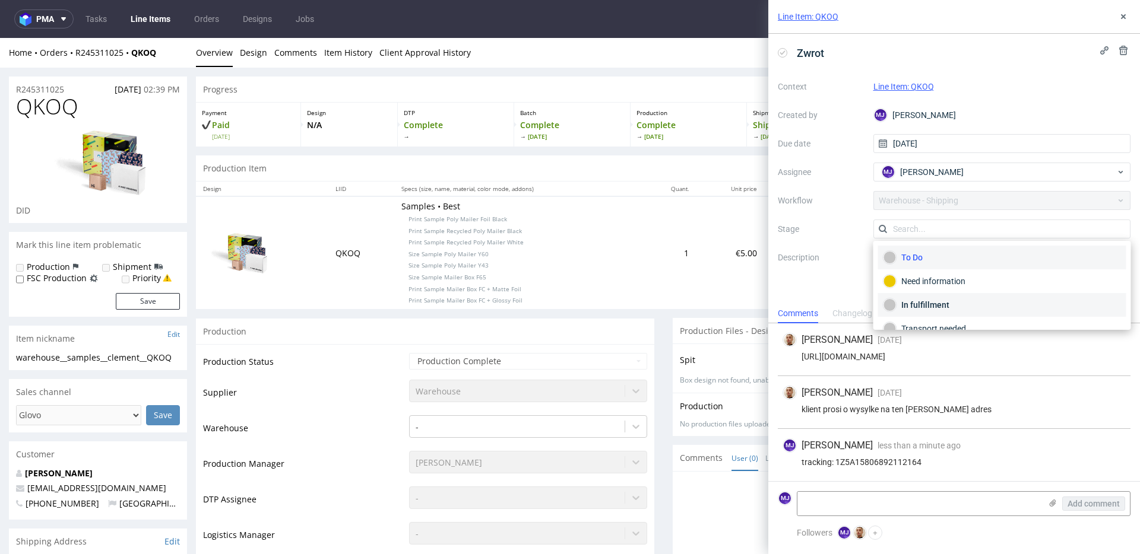
scroll to position [63, 0]
click at [943, 315] on div "Completed" at bounding box center [1001, 313] width 237 height 13
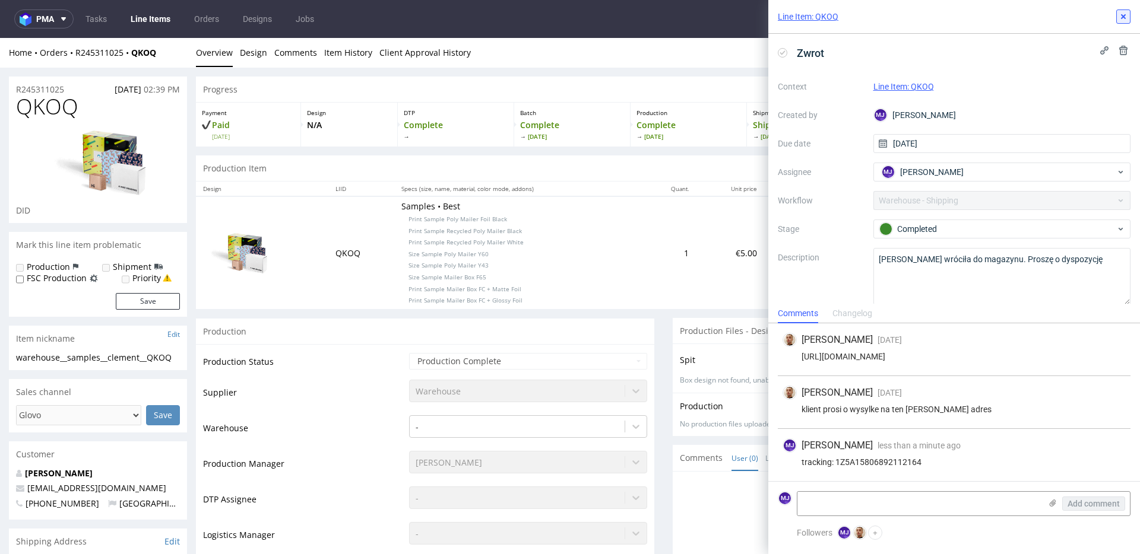
click at [1121, 19] on icon at bounding box center [1122, 16] width 9 height 9
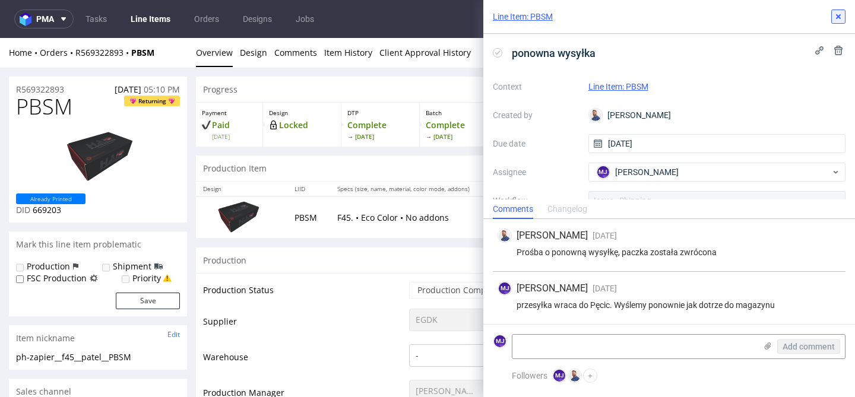
click at [837, 20] on icon at bounding box center [837, 16] width 9 height 9
click at [629, 85] on link "Line Item: PBSM" at bounding box center [618, 86] width 60 height 9
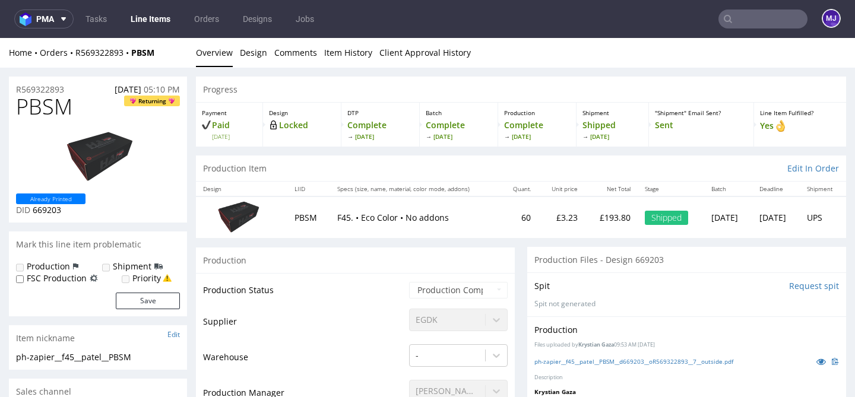
scroll to position [112, 0]
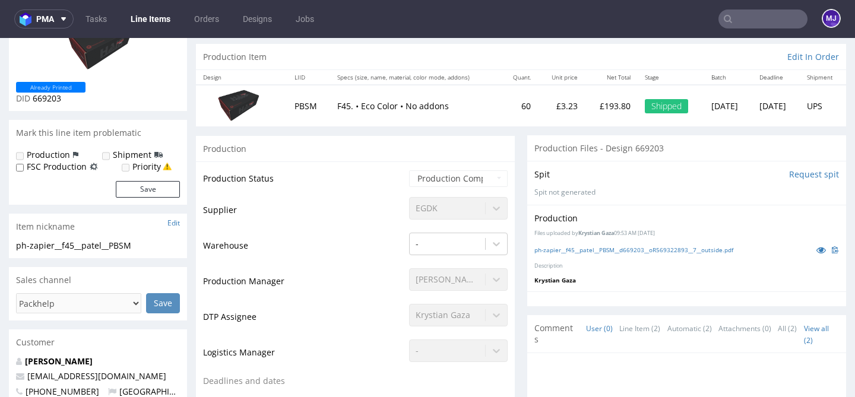
click at [508, 147] on div "Production" at bounding box center [355, 148] width 319 height 27
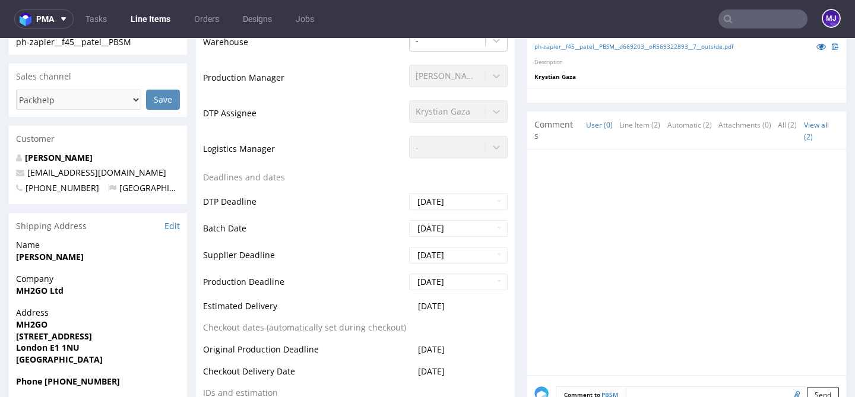
scroll to position [471, 0]
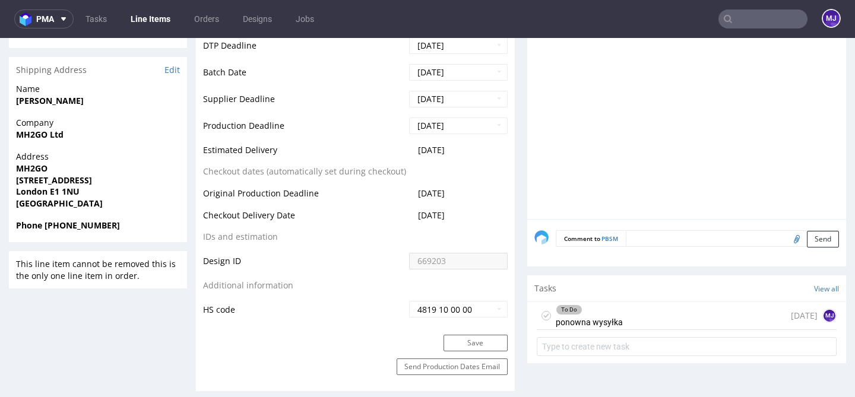
click at [588, 316] on div "To Do ponowna wysyłka" at bounding box center [589, 315] width 67 height 27
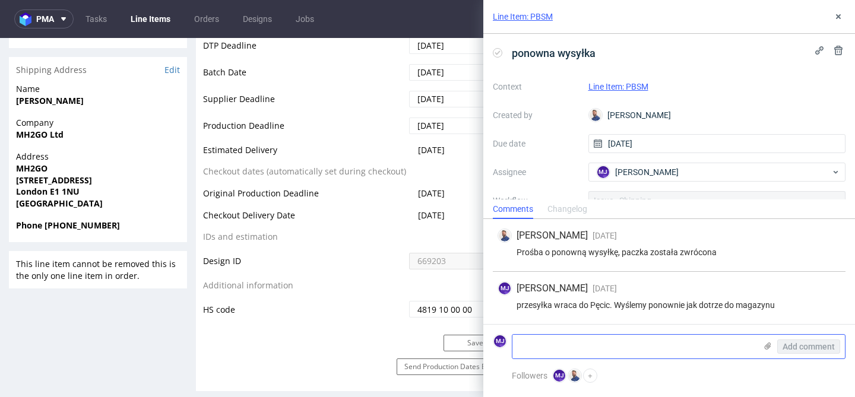
click at [602, 341] on textarea at bounding box center [633, 347] width 243 height 24
click at [838, 15] on use at bounding box center [838, 16] width 5 height 5
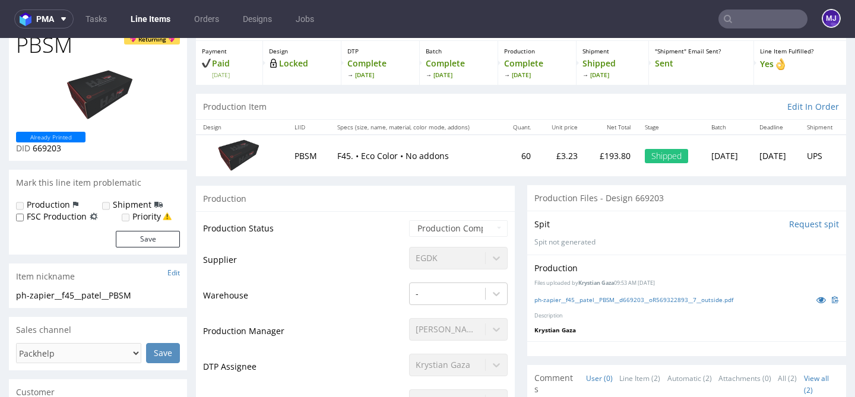
scroll to position [23, 0]
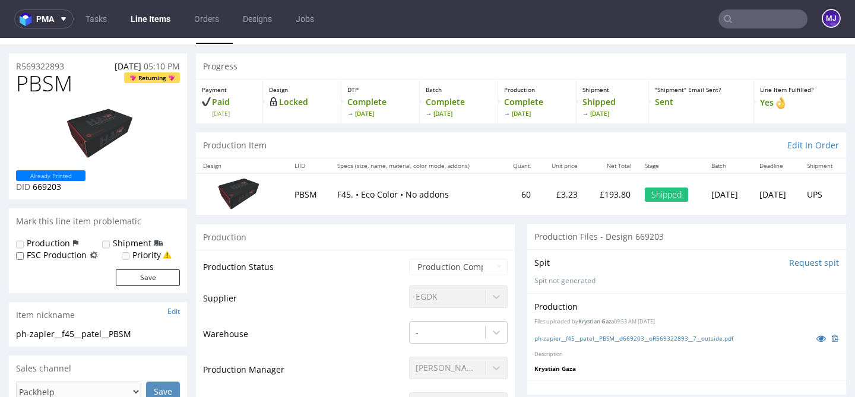
click at [242, 197] on img at bounding box center [237, 193] width 59 height 33
click at [151, 77] on span "Returning" at bounding box center [152, 77] width 49 height 11
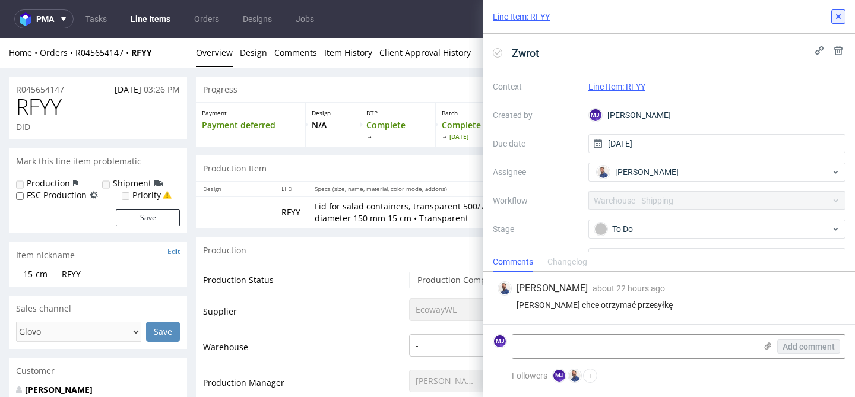
click at [839, 15] on use at bounding box center [838, 16] width 5 height 5
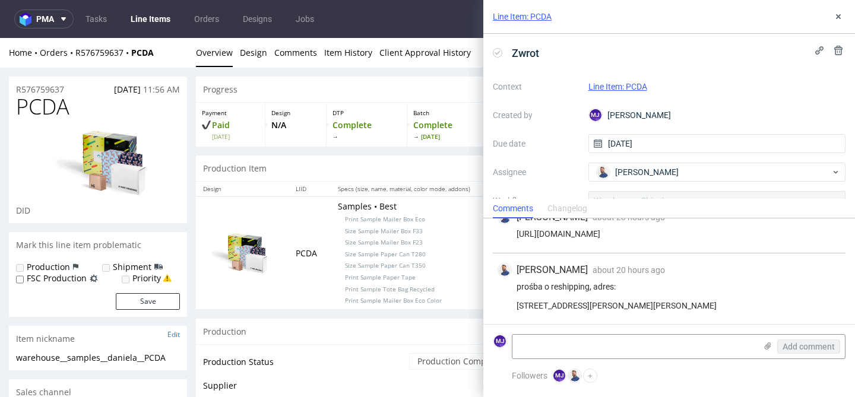
scroll to position [27, 0]
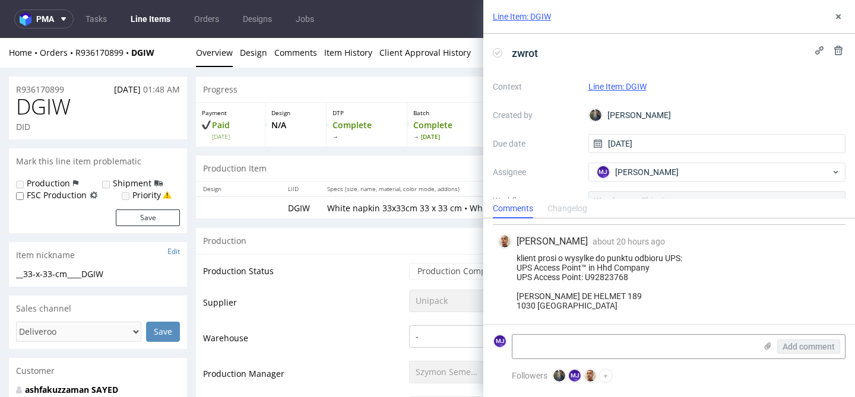
scroll to position [120, 0]
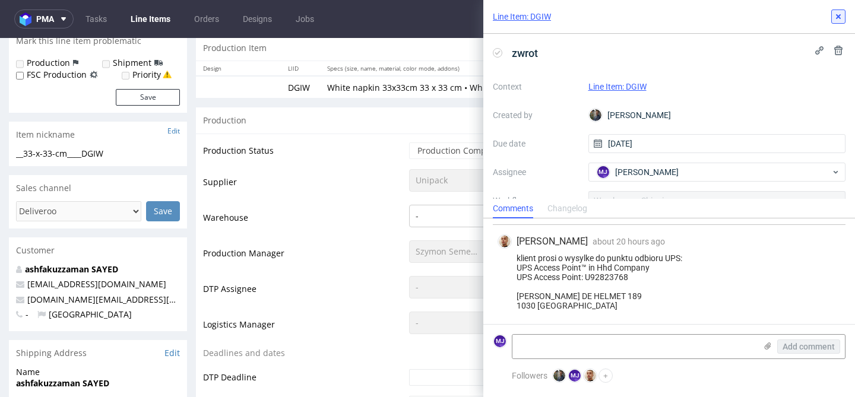
click at [840, 18] on icon at bounding box center [837, 16] width 9 height 9
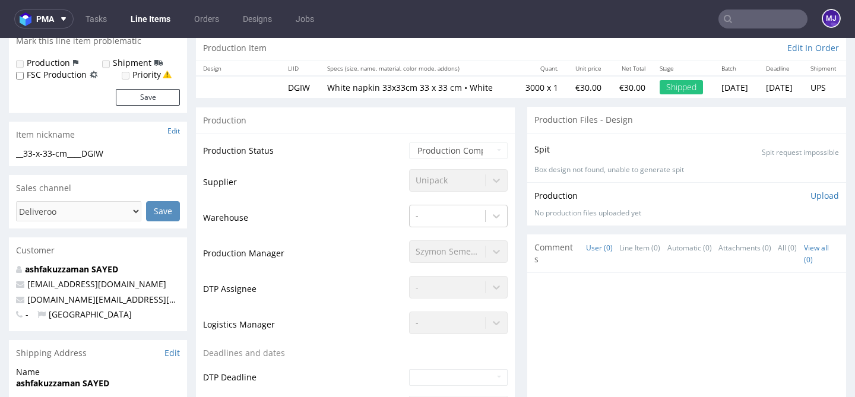
click at [417, 122] on div "Production" at bounding box center [355, 120] width 319 height 27
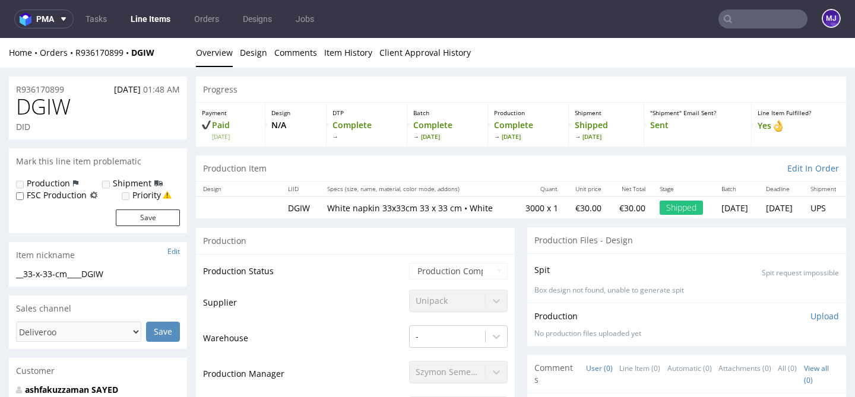
click at [476, 77] on div "Progress" at bounding box center [521, 90] width 650 height 26
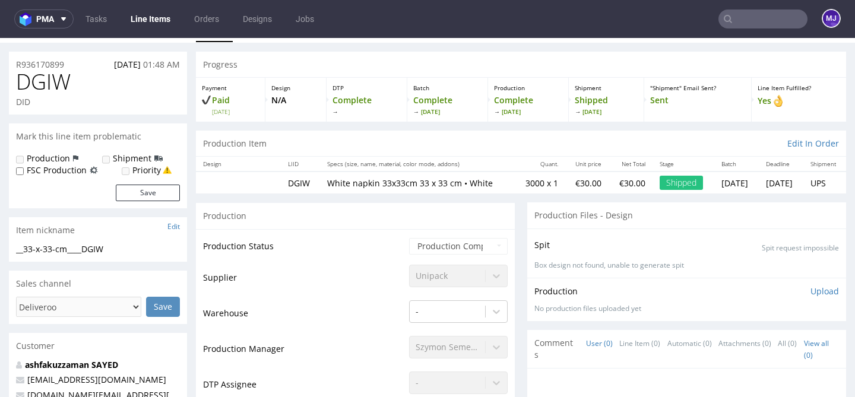
scroll to position [26, 0]
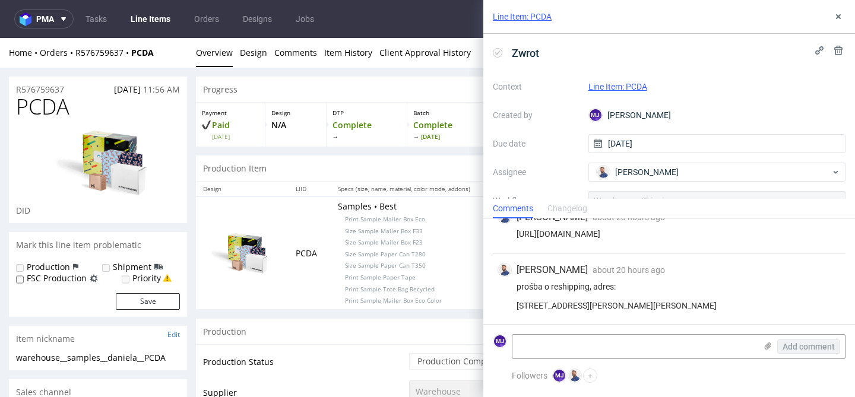
click at [615, 26] on div "Line Item: PCDA" at bounding box center [669, 17] width 372 height 34
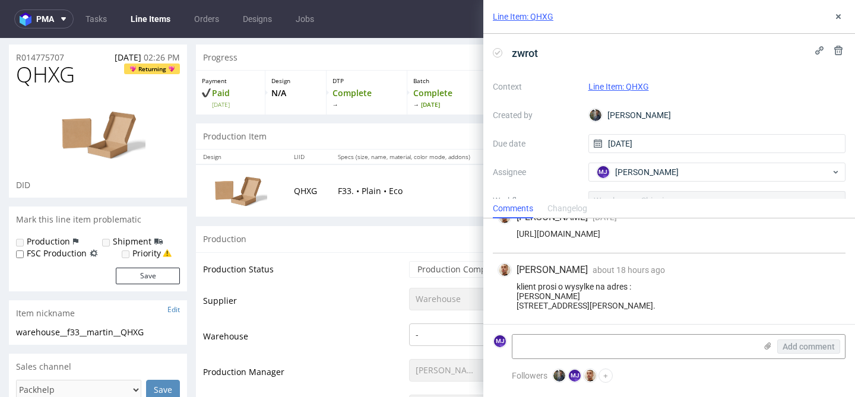
scroll to position [39, 0]
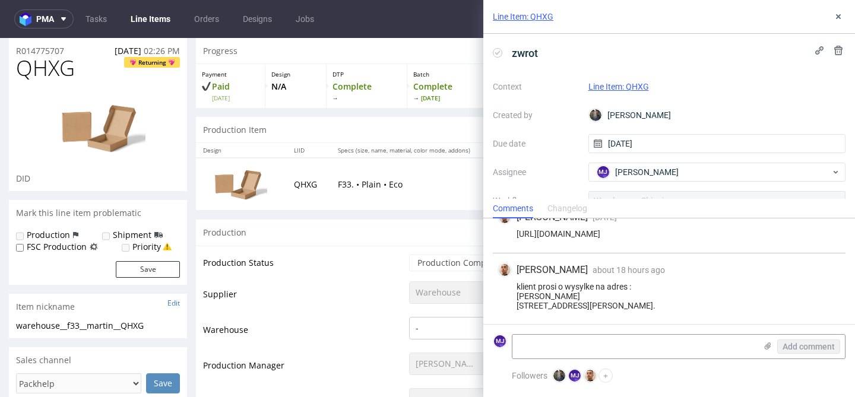
click at [338, 183] on p "F33. • Plain • Eco" at bounding box center [416, 185] width 156 height 12
drag, startPoint x: 335, startPoint y: 183, endPoint x: 418, endPoint y: 183, distance: 83.1
click at [418, 183] on p "F33. • Plain • Eco" at bounding box center [416, 185] width 156 height 12
click at [836, 14] on use at bounding box center [838, 16] width 5 height 5
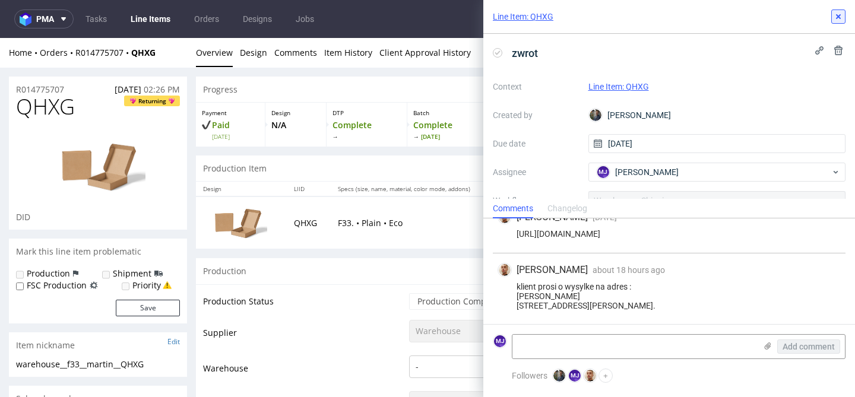
click at [837, 20] on icon at bounding box center [837, 16] width 9 height 9
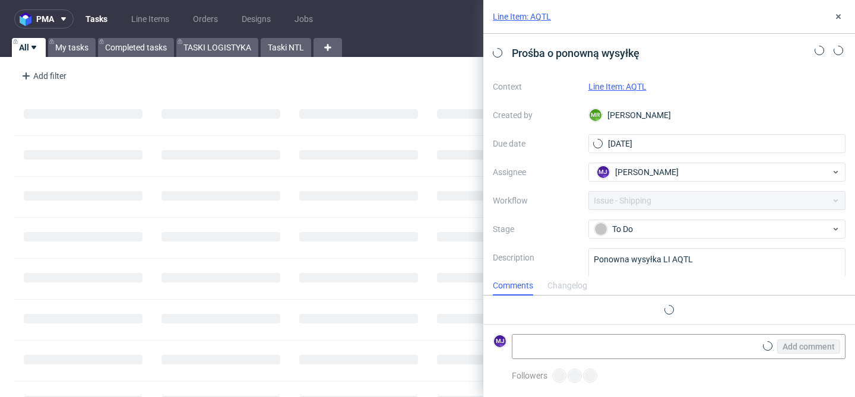
scroll to position [9, 0]
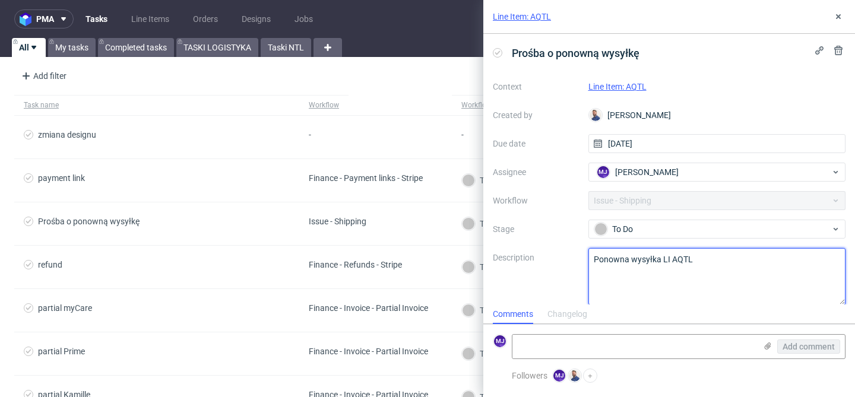
click at [681, 259] on textarea "Ponowna wysyłka LI AQTL" at bounding box center [717, 276] width 258 height 57
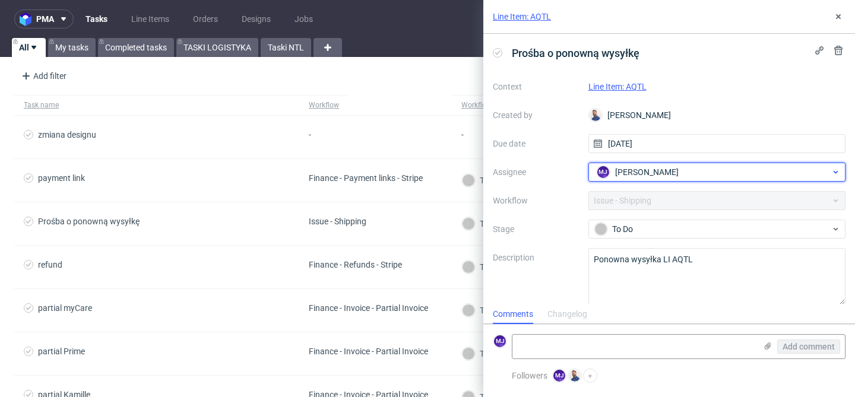
click at [658, 171] on span "[PERSON_NAME]" at bounding box center [647, 172] width 64 height 12
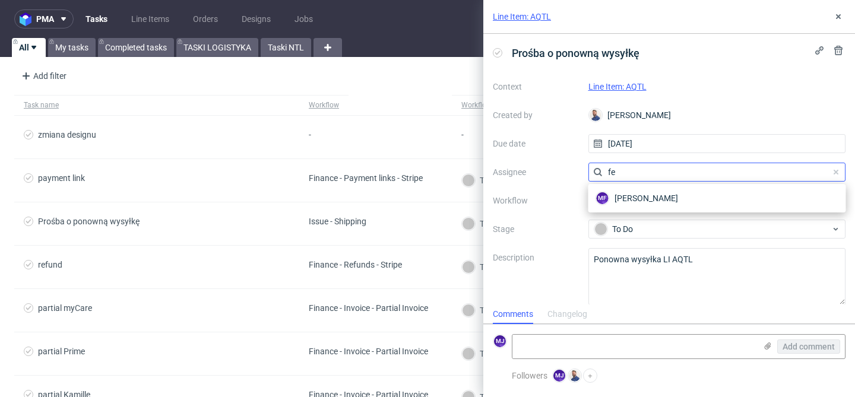
scroll to position [0, 0]
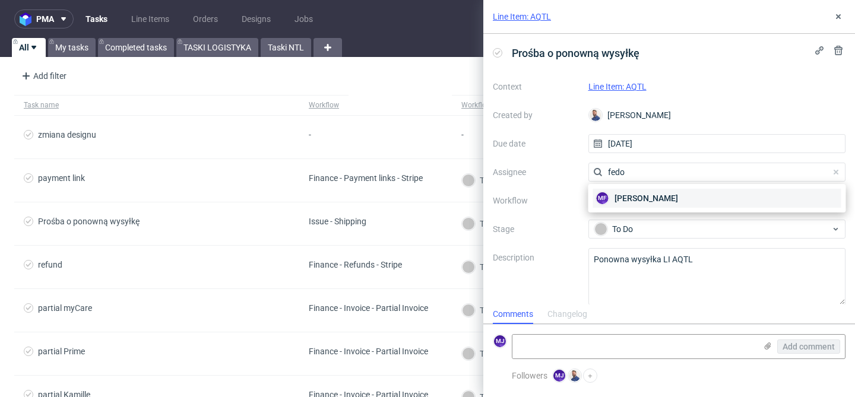
type input "fedo"
click at [670, 200] on span "[PERSON_NAME]" at bounding box center [646, 198] width 64 height 12
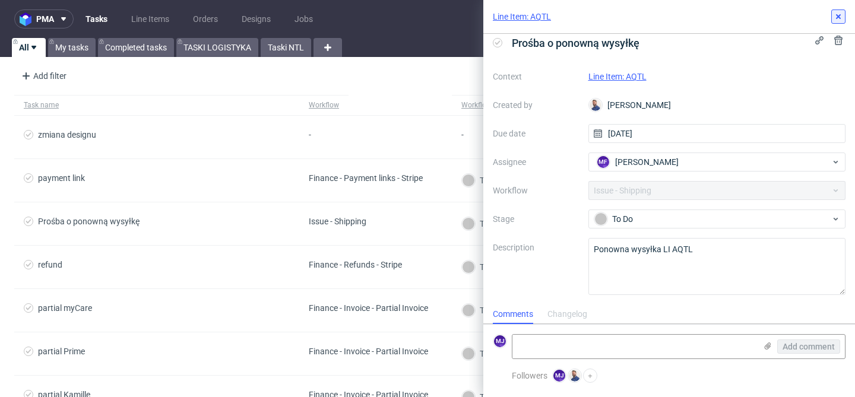
click at [835, 20] on icon at bounding box center [837, 16] width 9 height 9
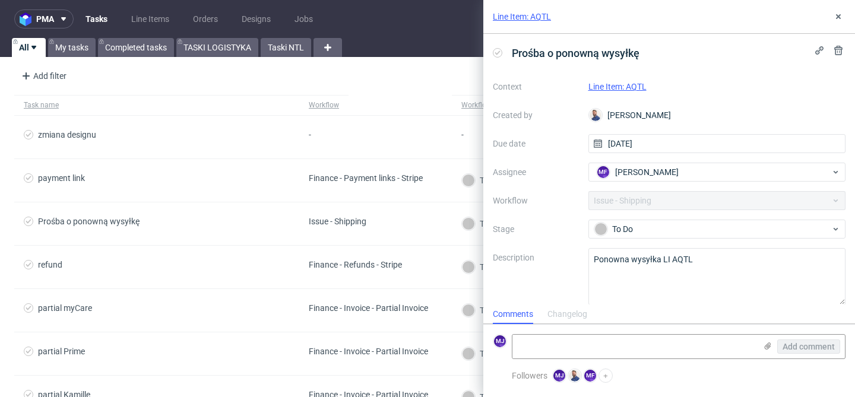
scroll to position [9, 0]
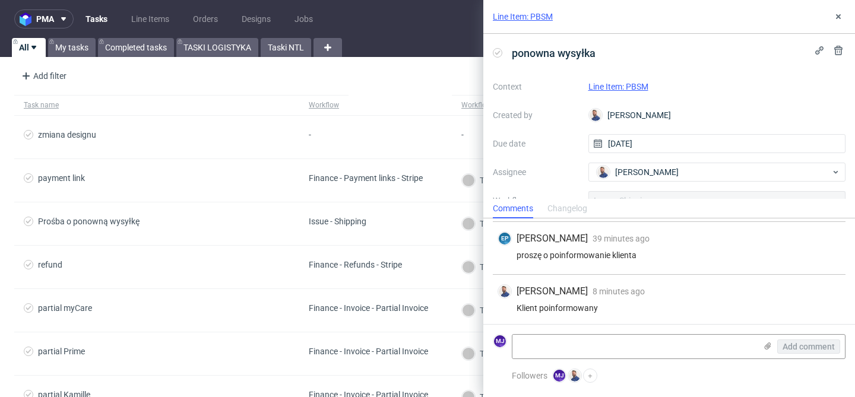
scroll to position [157, 0]
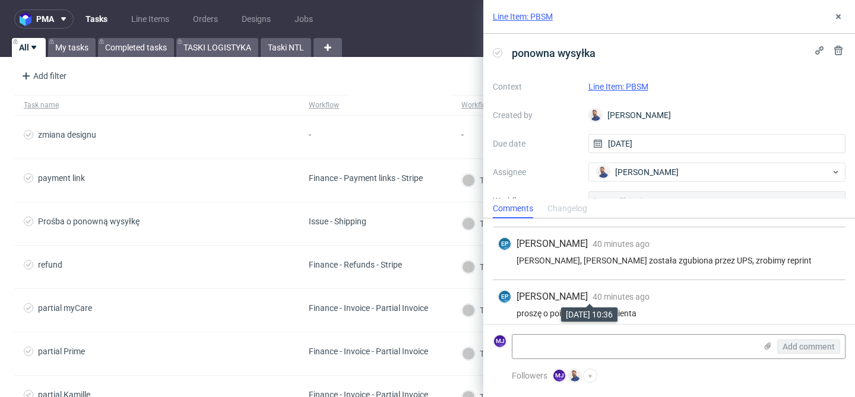
scroll to position [157, 0]
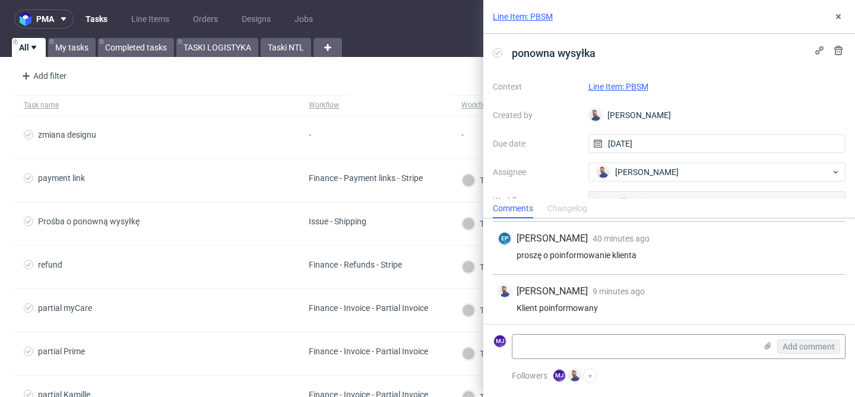
scroll to position [157, 0]
